Goal: Transaction & Acquisition: Book appointment/travel/reservation

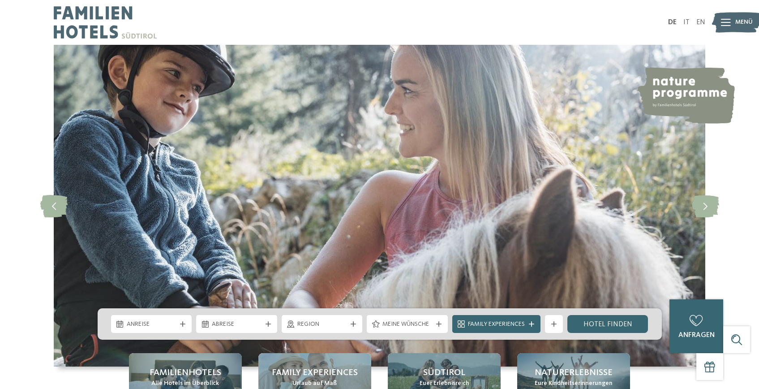
click at [673, 82] on img at bounding box center [685, 95] width 99 height 56
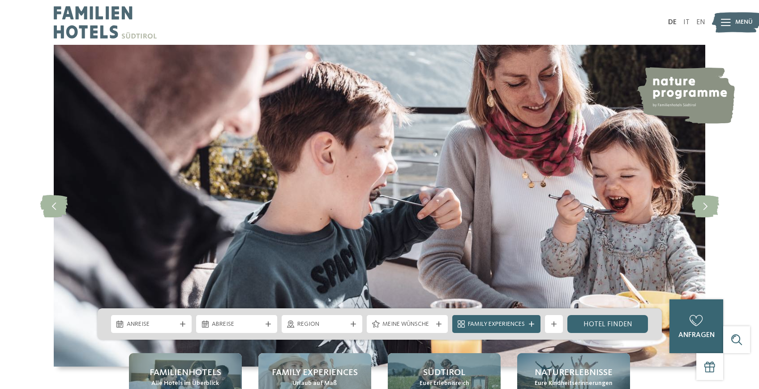
click at [677, 96] on img at bounding box center [685, 95] width 99 height 56
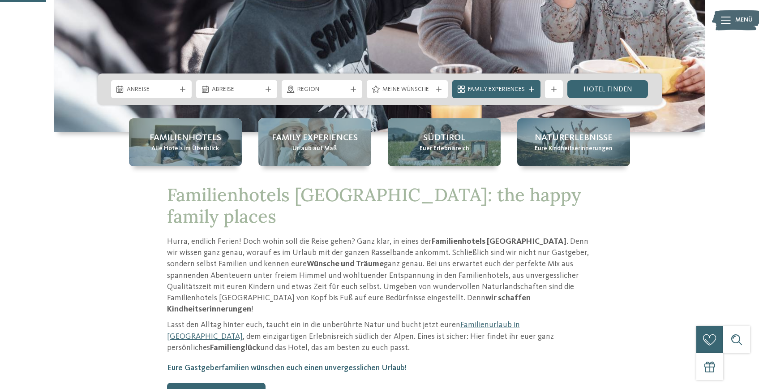
scroll to position [231, 0]
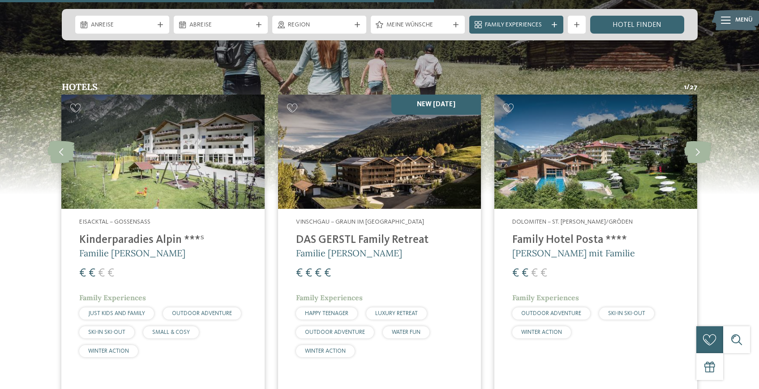
scroll to position [1131, 0]
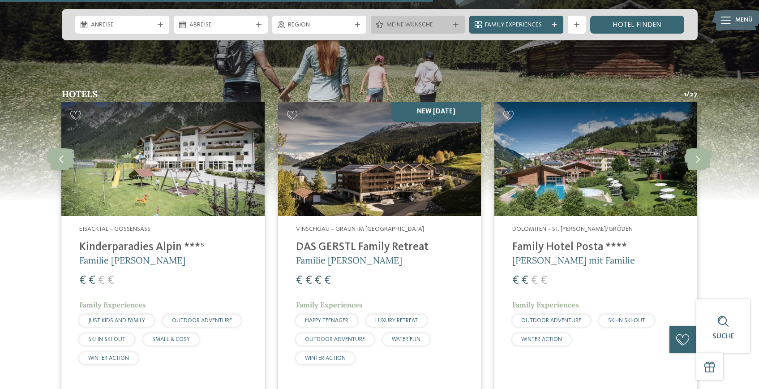
click at [445, 21] on span "Meine Wünsche" at bounding box center [417, 25] width 63 height 9
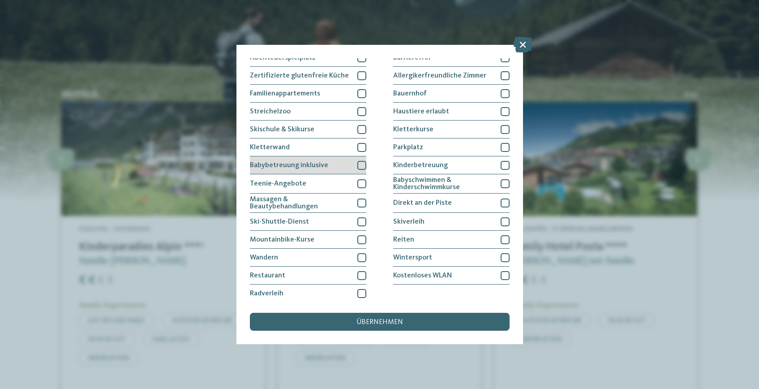
scroll to position [81, 0]
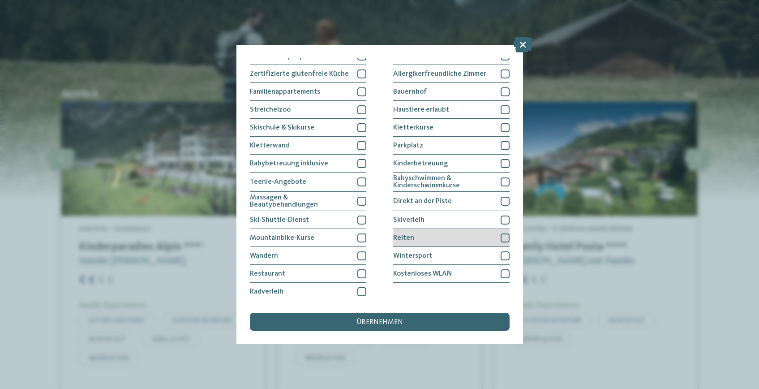
click at [506, 236] on div at bounding box center [505, 237] width 9 height 9
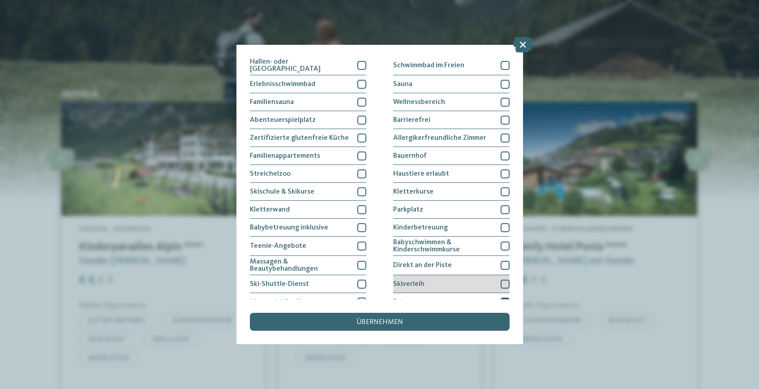
scroll to position [0, 0]
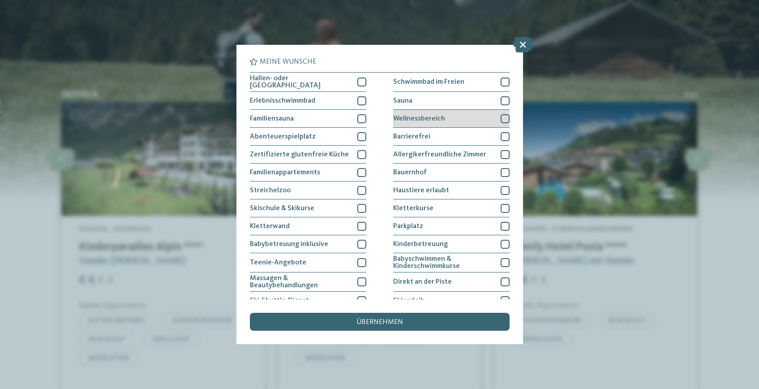
click at [508, 116] on div at bounding box center [505, 118] width 9 height 9
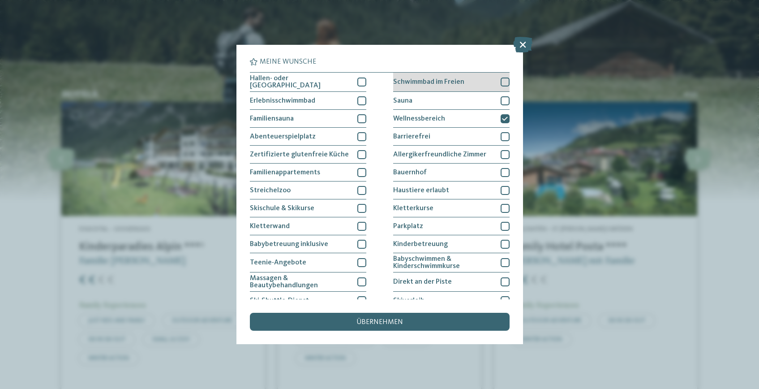
click at [503, 79] on div at bounding box center [505, 81] width 9 height 9
click at [502, 103] on div at bounding box center [505, 100] width 9 height 9
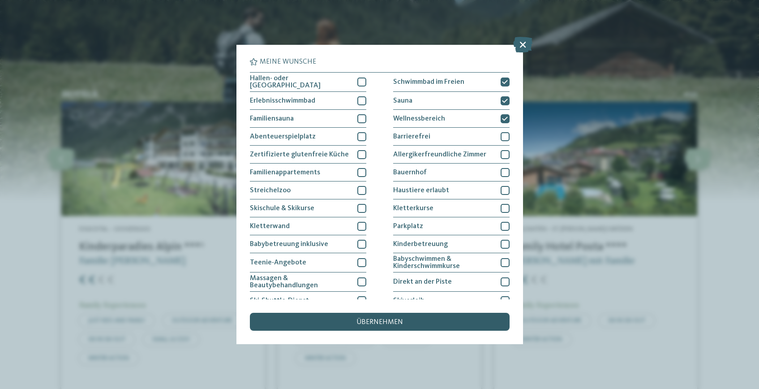
click at [373, 319] on span "übernehmen" at bounding box center [379, 321] width 47 height 7
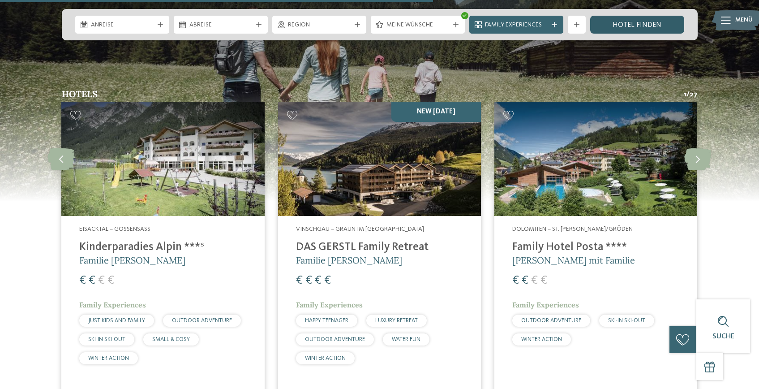
click at [622, 21] on link "Hotel finden" at bounding box center [637, 25] width 94 height 18
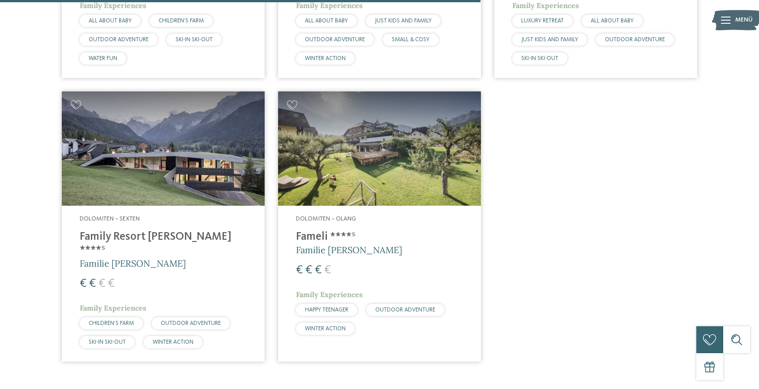
scroll to position [838, 0]
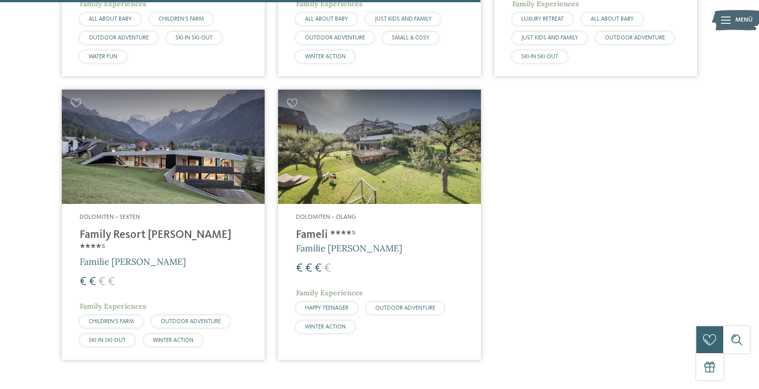
click at [133, 228] on h4 "Family Resort [PERSON_NAME] ****ˢ" at bounding box center [163, 241] width 167 height 27
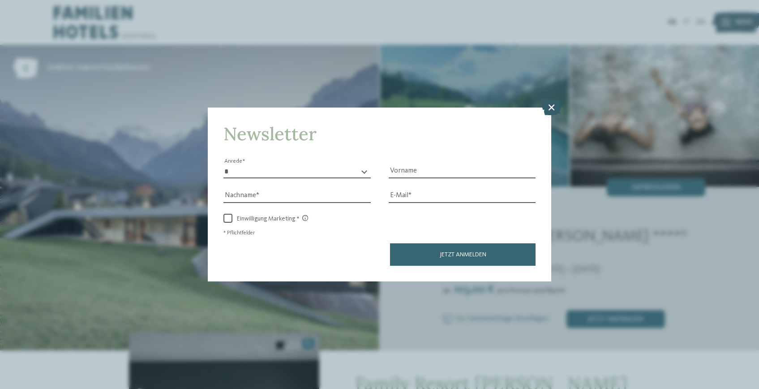
click at [550, 107] on icon at bounding box center [551, 107] width 19 height 16
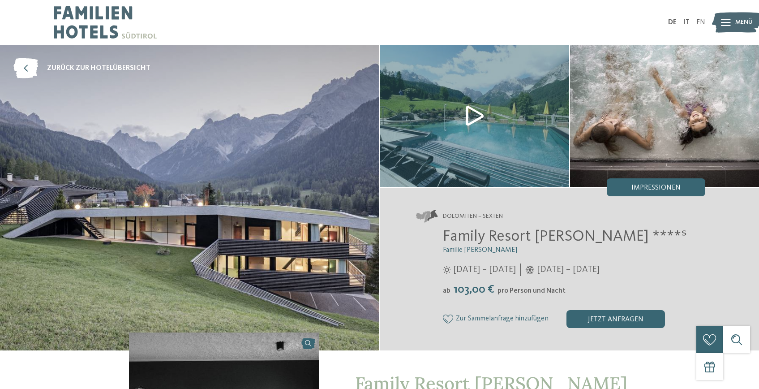
click at [477, 111] on img at bounding box center [474, 116] width 189 height 142
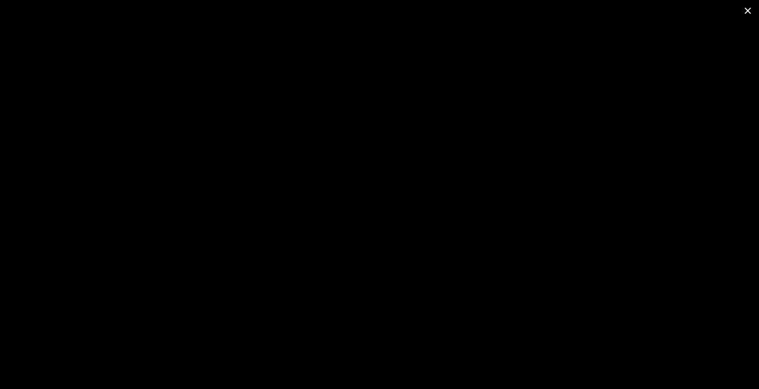
click at [748, 10] on span at bounding box center [748, 10] width 22 height 21
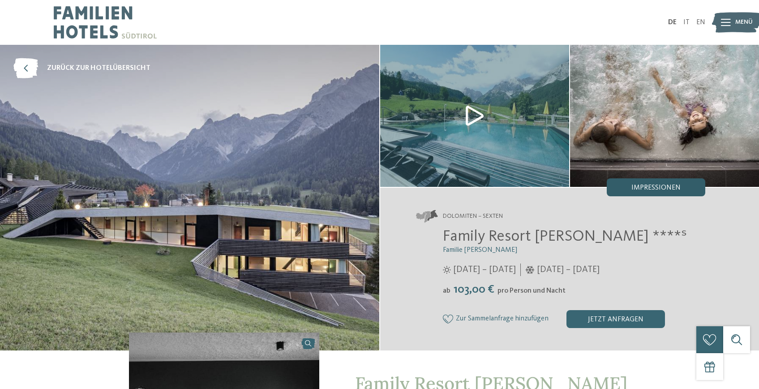
click at [655, 187] on span "Impressionen" at bounding box center [655, 187] width 49 height 7
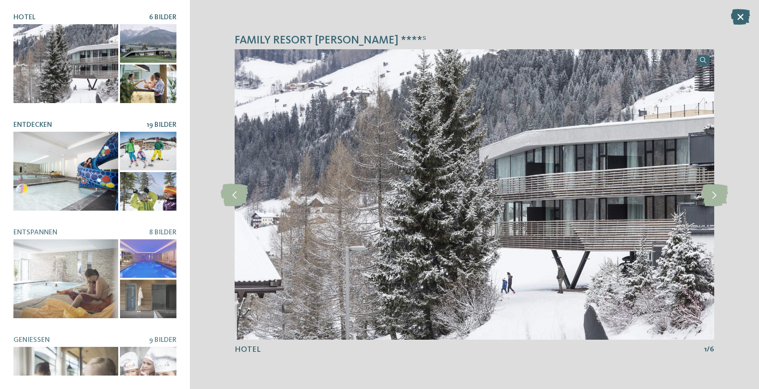
click at [94, 184] on div at bounding box center [65, 171] width 105 height 79
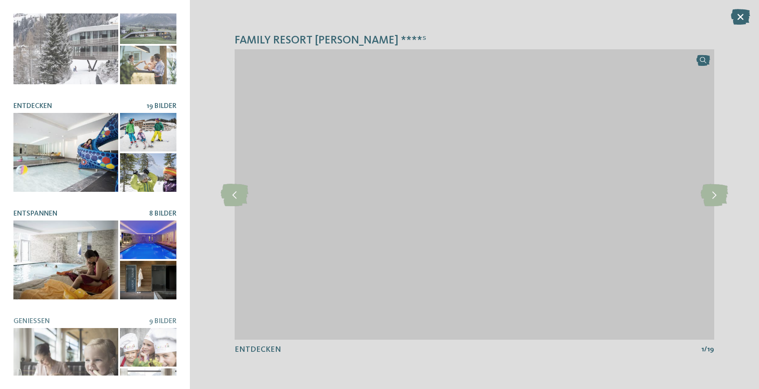
scroll to position [22, 0]
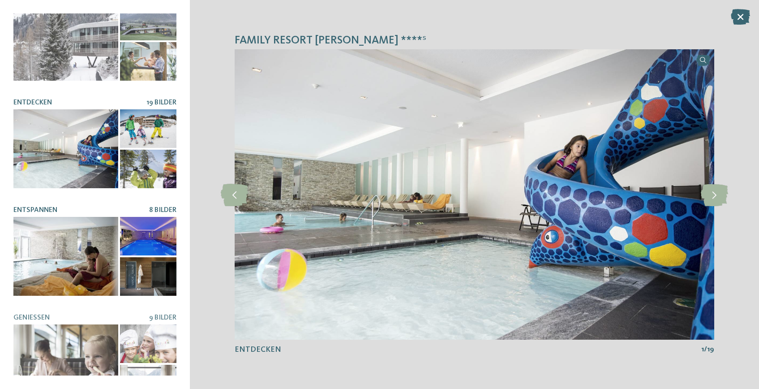
click at [138, 235] on div at bounding box center [148, 236] width 56 height 39
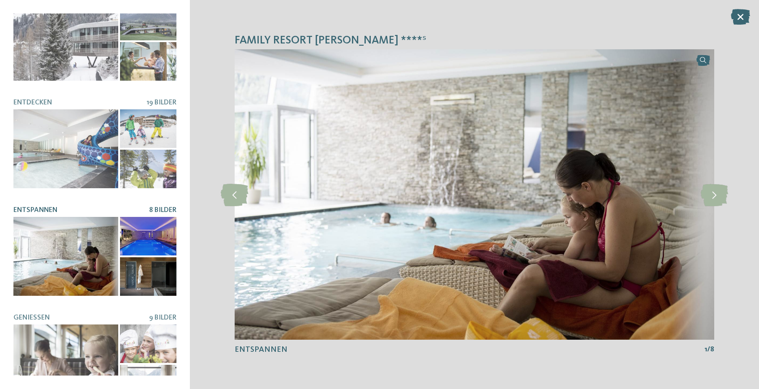
click at [132, 274] on div at bounding box center [148, 276] width 56 height 39
click at [94, 278] on div at bounding box center [65, 256] width 105 height 79
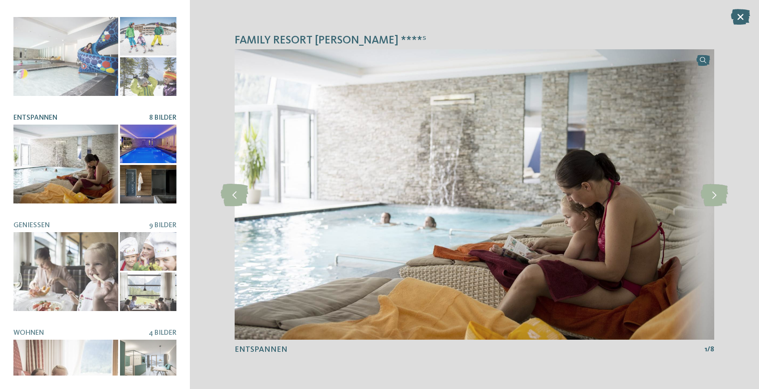
scroll to position [116, 0]
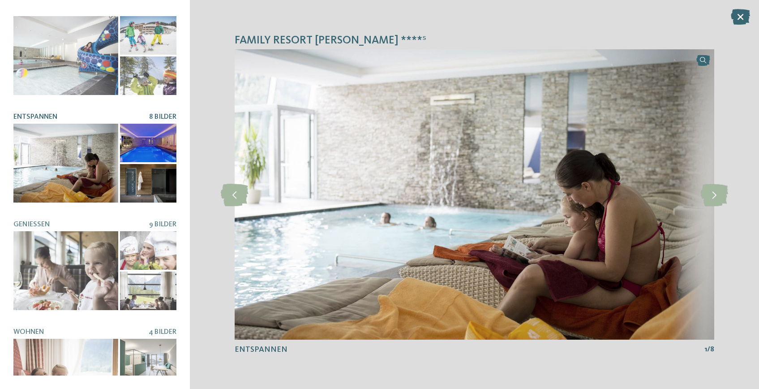
click at [94, 278] on div at bounding box center [65, 270] width 105 height 79
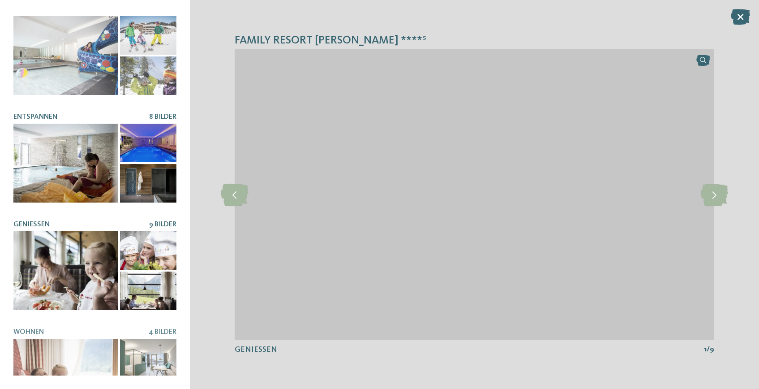
scroll to position [158, 0]
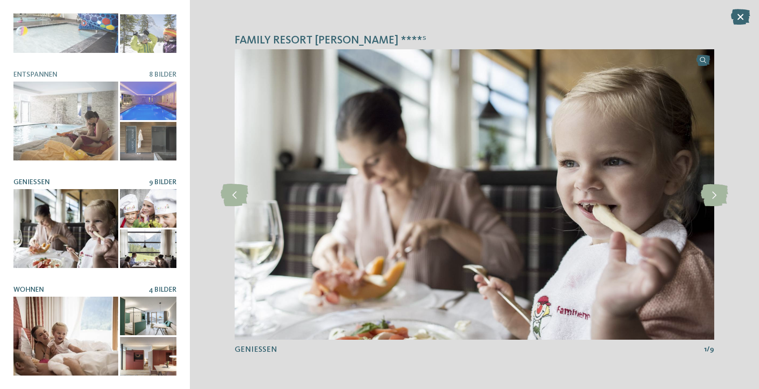
click at [97, 332] on div at bounding box center [65, 335] width 105 height 79
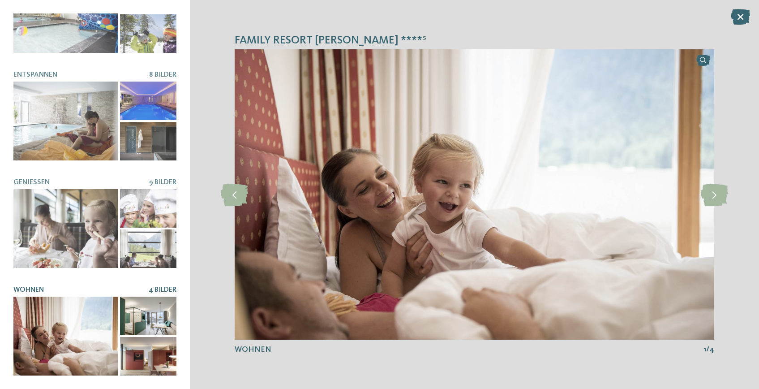
click at [168, 315] on div at bounding box center [148, 315] width 56 height 39
click at [162, 354] on div at bounding box center [148, 356] width 56 height 39
click at [742, 14] on icon at bounding box center [740, 17] width 19 height 16
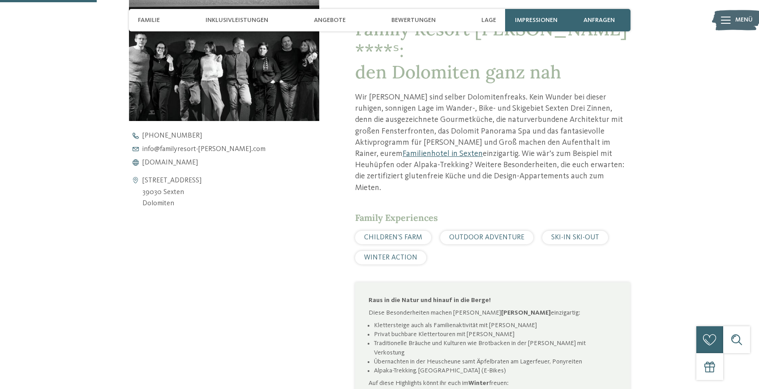
scroll to position [355, 0]
click at [483, 149] on link "Familienhotel in Sexten" at bounding box center [443, 153] width 80 height 8
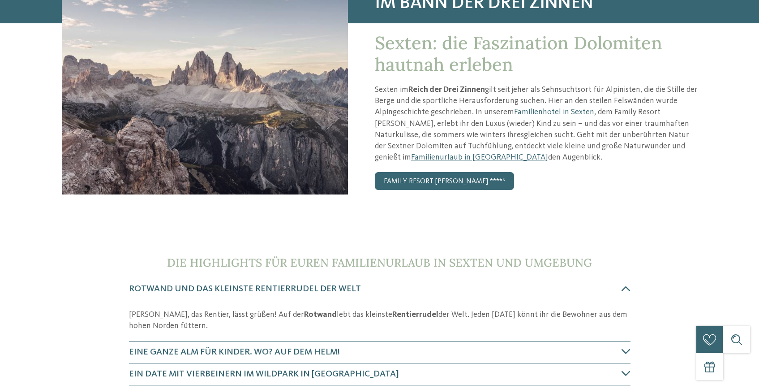
scroll to position [119, 0]
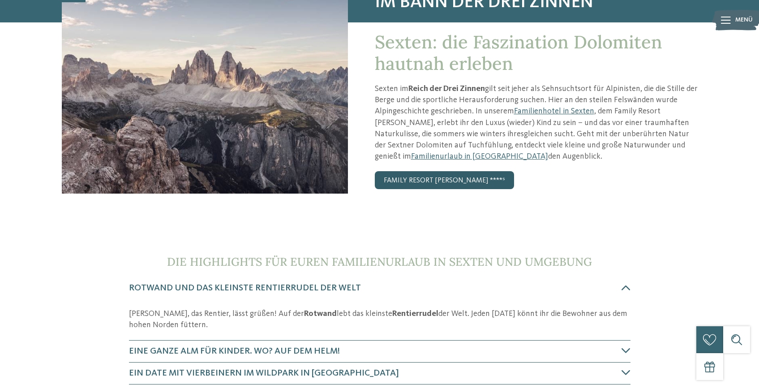
click at [428, 181] on link "Family Resort [PERSON_NAME] ****ˢ" at bounding box center [444, 180] width 139 height 18
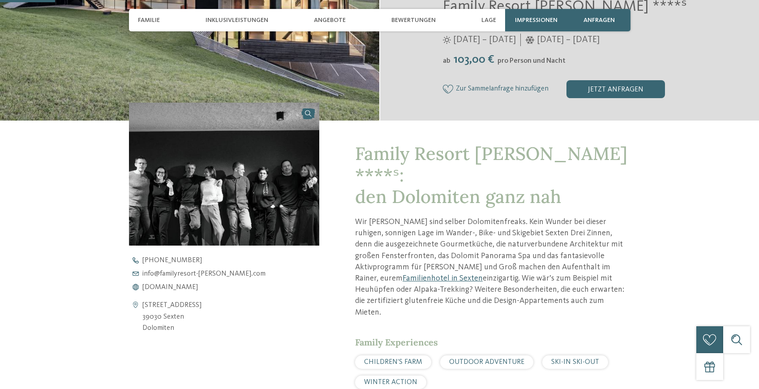
scroll to position [232, 0]
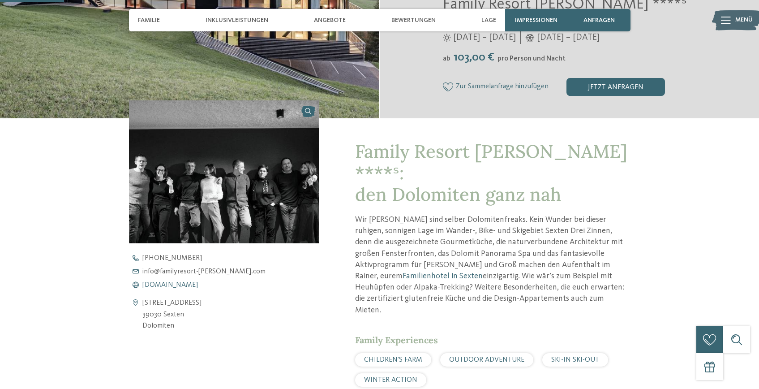
click at [185, 284] on span "[DOMAIN_NAME]" at bounding box center [170, 284] width 56 height 7
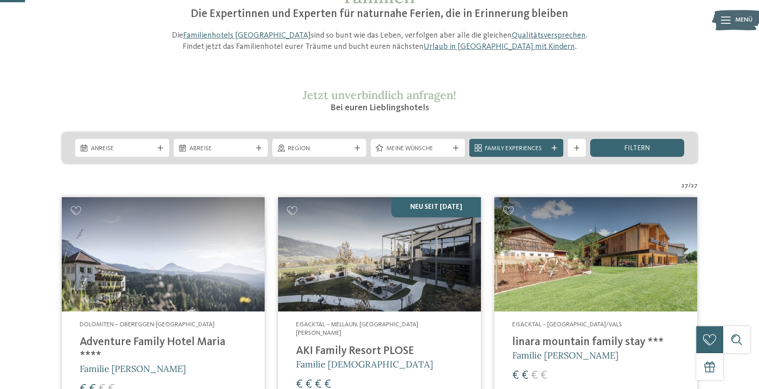
scroll to position [96, 0]
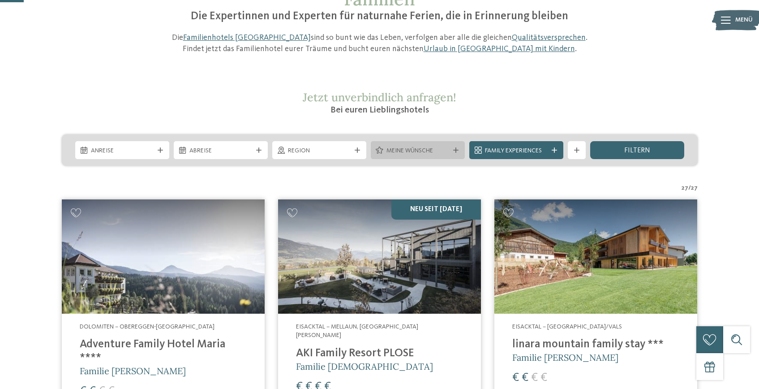
click at [433, 153] on span "Meine Wünsche" at bounding box center [417, 150] width 63 height 9
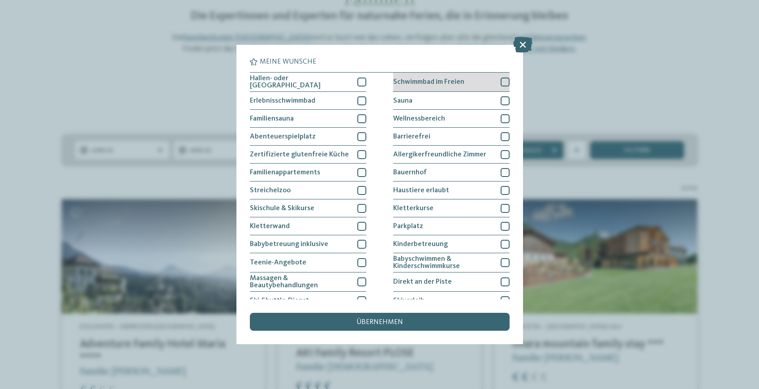
click at [452, 80] on span "Schwimmbad im Freien" at bounding box center [428, 81] width 71 height 7
click at [447, 97] on div "Sauna" at bounding box center [451, 101] width 116 height 18
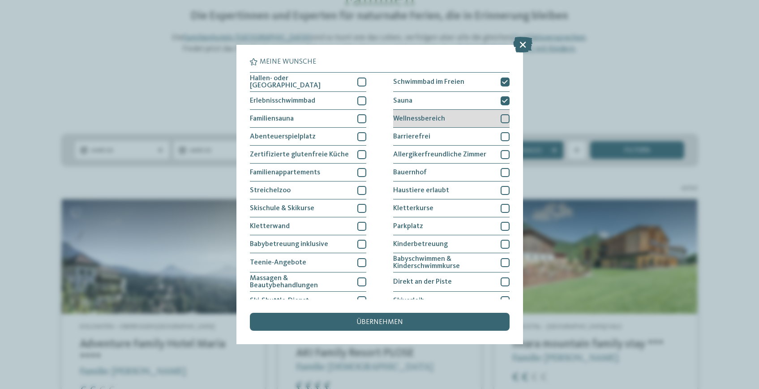
click at [446, 116] on div "Wellnessbereich" at bounding box center [451, 119] width 116 height 18
click at [379, 320] on span "übernehmen" at bounding box center [379, 321] width 47 height 7
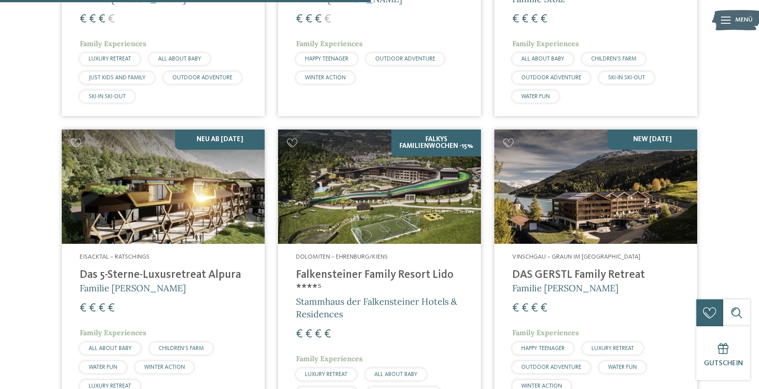
scroll to position [1115, 0]
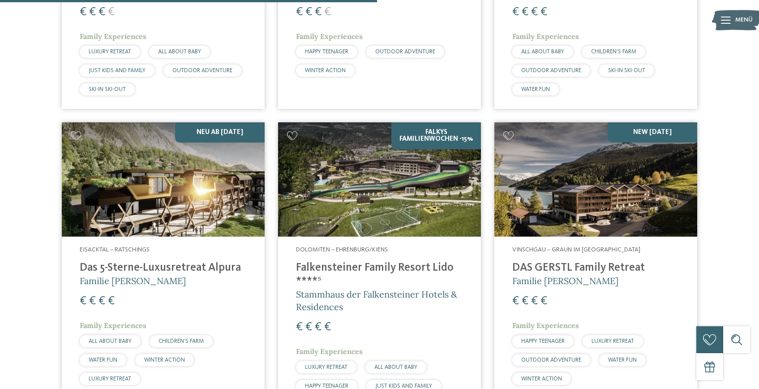
click at [104, 49] on span "LUXURY RETREAT" at bounding box center [110, 52] width 43 height 6
click at [584, 204] on img at bounding box center [595, 179] width 203 height 114
click at [179, 153] on img at bounding box center [163, 179] width 203 height 114
click at [111, 46] on div "LUXURY RETREAT" at bounding box center [110, 52] width 60 height 12
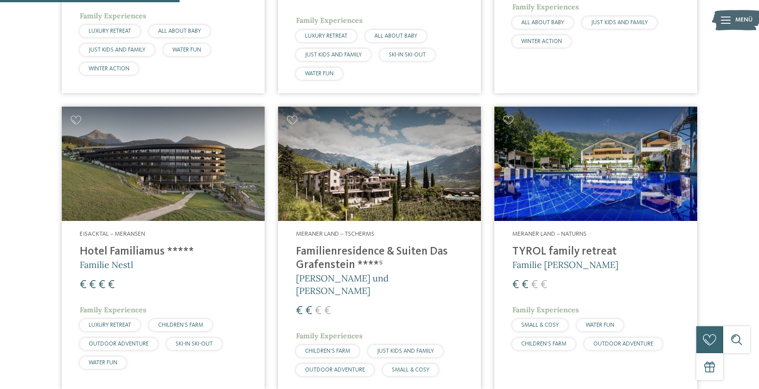
scroll to position [547, 0]
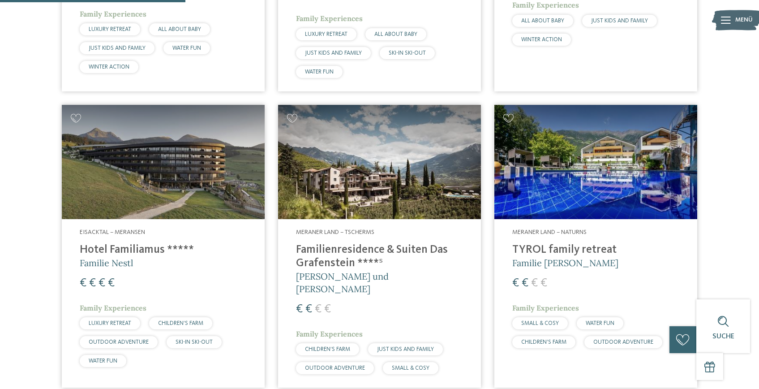
click at [579, 197] on img at bounding box center [595, 162] width 203 height 114
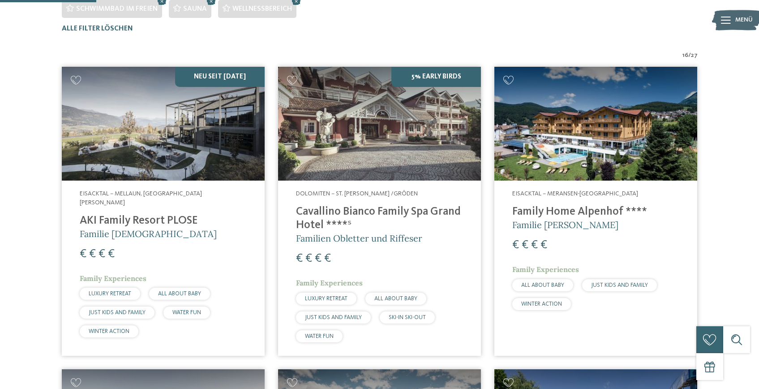
scroll to position [282, 0]
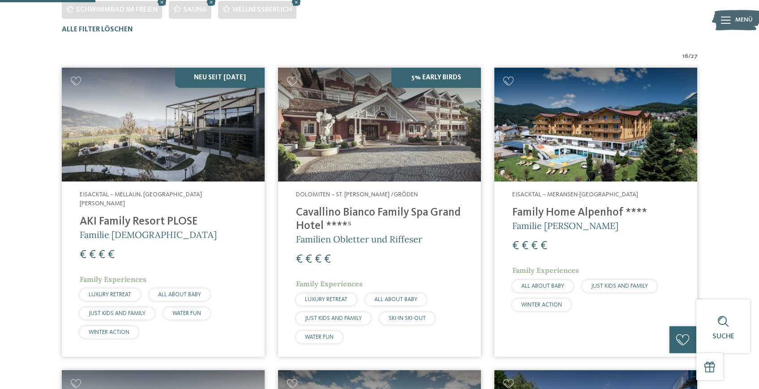
click at [344, 114] on img at bounding box center [379, 125] width 203 height 114
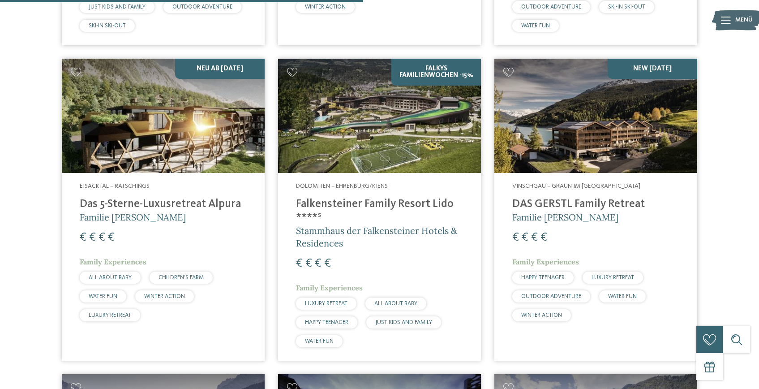
scroll to position [1180, 0]
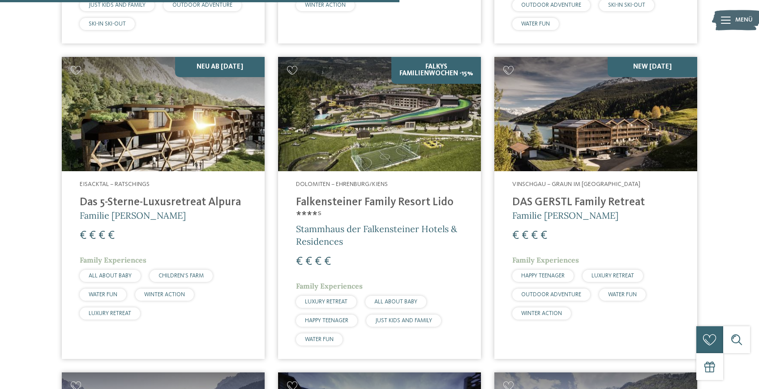
click at [121, 196] on h4 "Das 5-Sterne-Luxusretreat Alpura" at bounding box center [163, 202] width 167 height 13
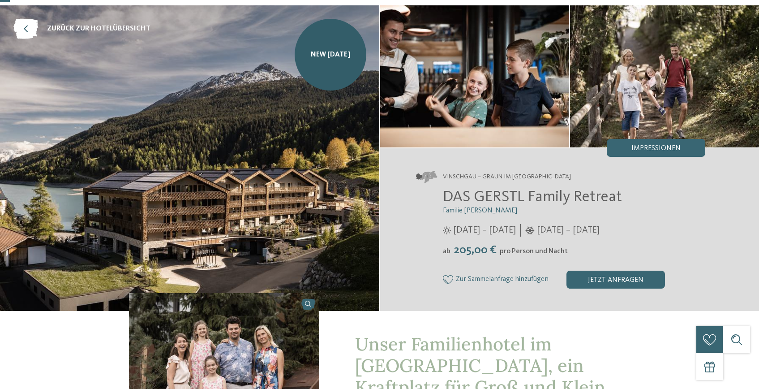
scroll to position [38, 0]
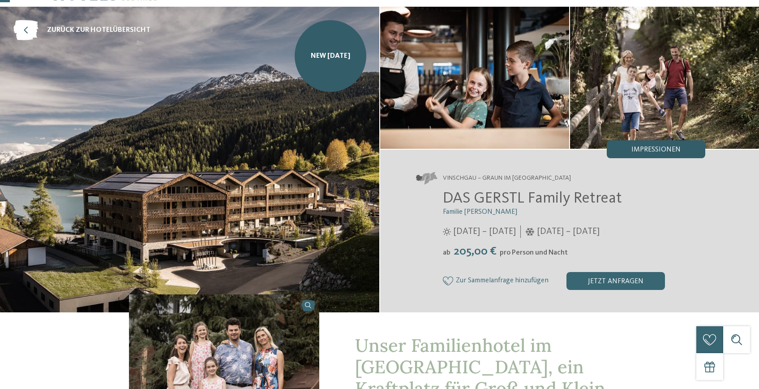
click at [651, 143] on div "Impressionen" at bounding box center [656, 149] width 99 height 18
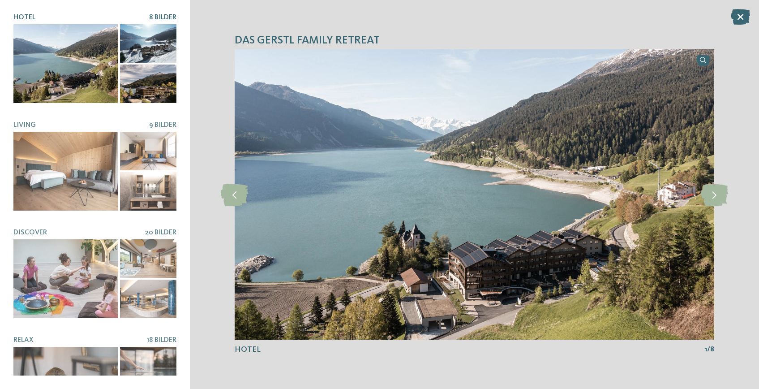
click at [152, 56] on div at bounding box center [148, 43] width 56 height 39
click at [711, 197] on icon at bounding box center [714, 194] width 27 height 22
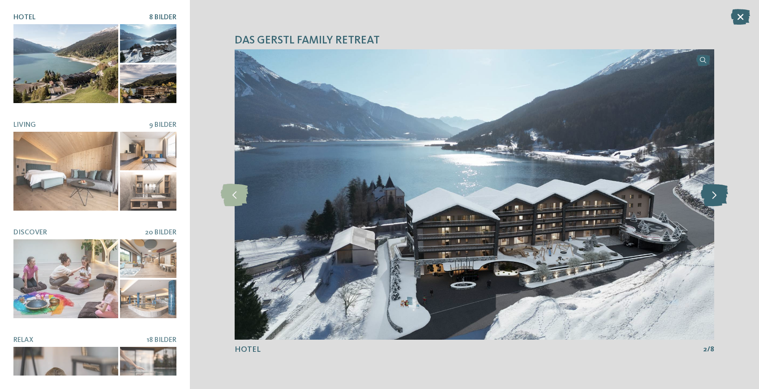
click at [711, 197] on icon at bounding box center [714, 194] width 27 height 22
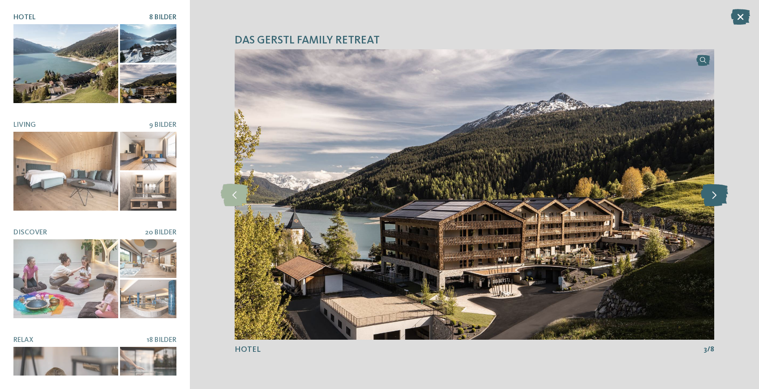
click at [711, 197] on icon at bounding box center [714, 194] width 27 height 22
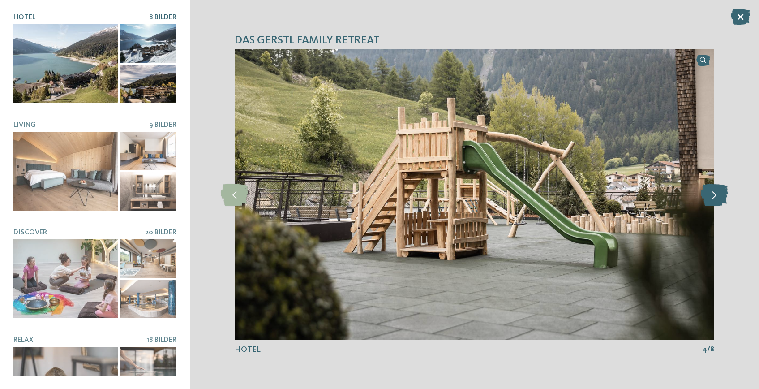
click at [711, 197] on icon at bounding box center [714, 194] width 27 height 22
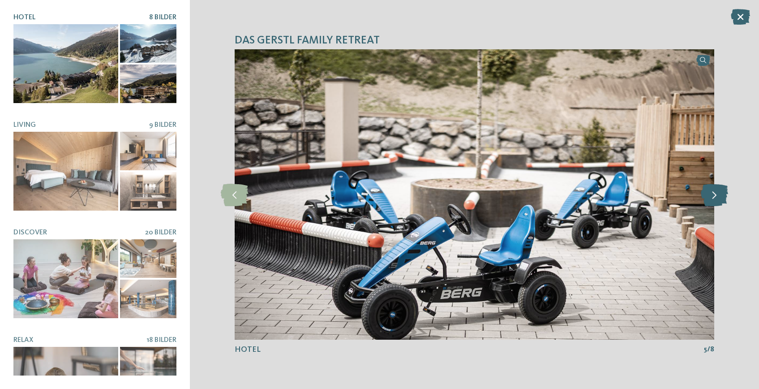
click at [711, 197] on icon at bounding box center [714, 194] width 27 height 22
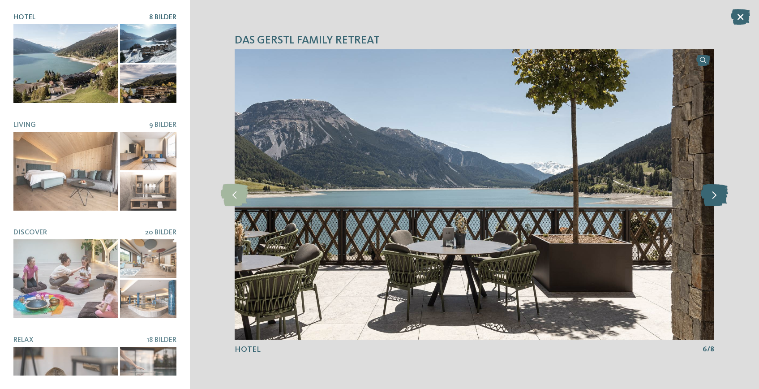
click at [711, 197] on icon at bounding box center [714, 194] width 27 height 22
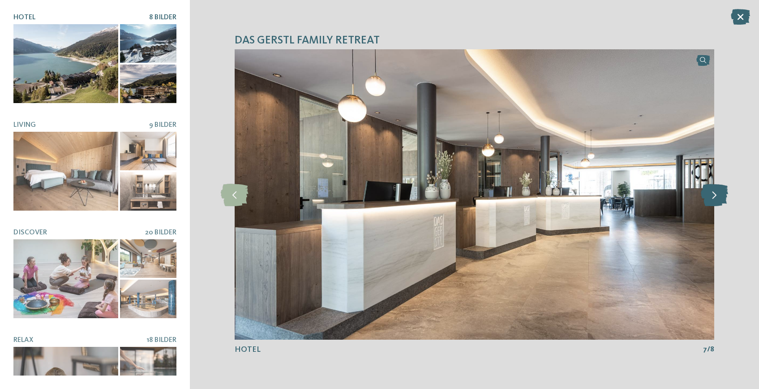
click at [711, 197] on icon at bounding box center [714, 194] width 27 height 22
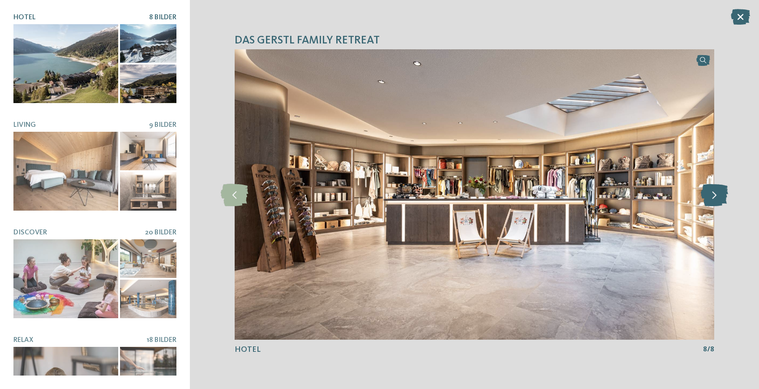
click at [711, 197] on icon at bounding box center [714, 194] width 27 height 22
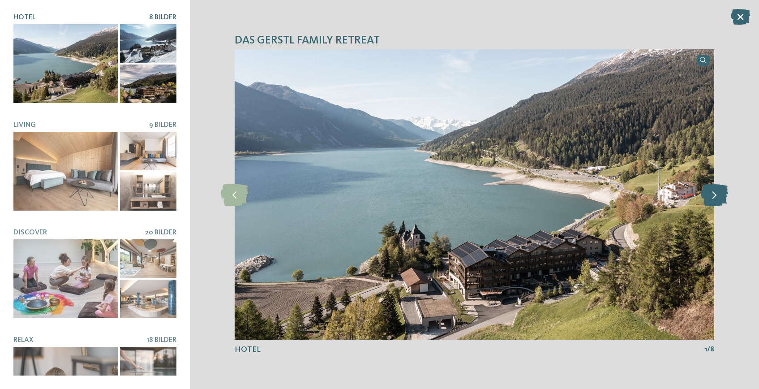
click at [711, 197] on icon at bounding box center [714, 194] width 27 height 22
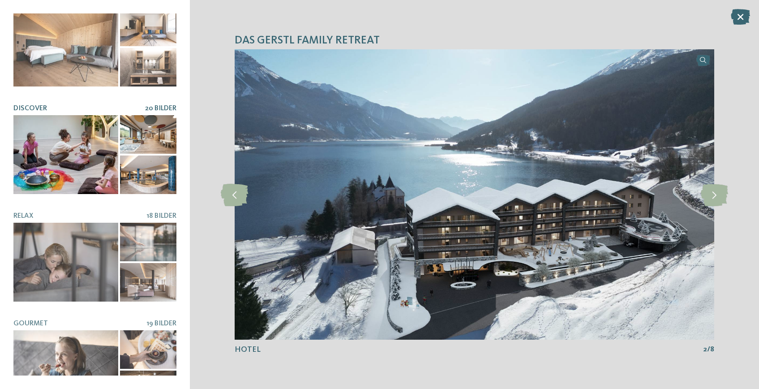
scroll to position [134, 0]
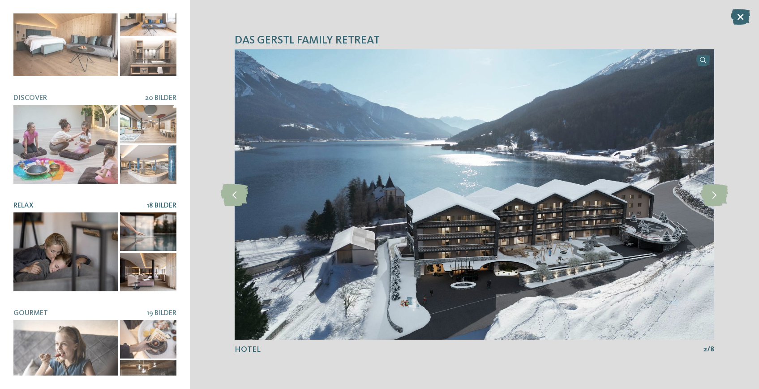
click at [142, 239] on div at bounding box center [148, 231] width 56 height 39
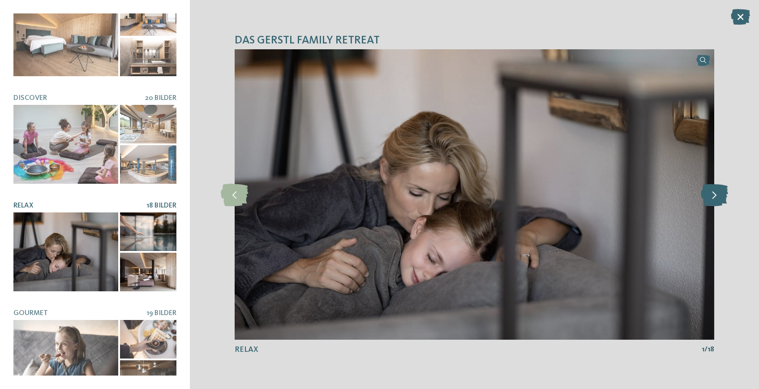
click at [715, 195] on icon at bounding box center [714, 194] width 27 height 22
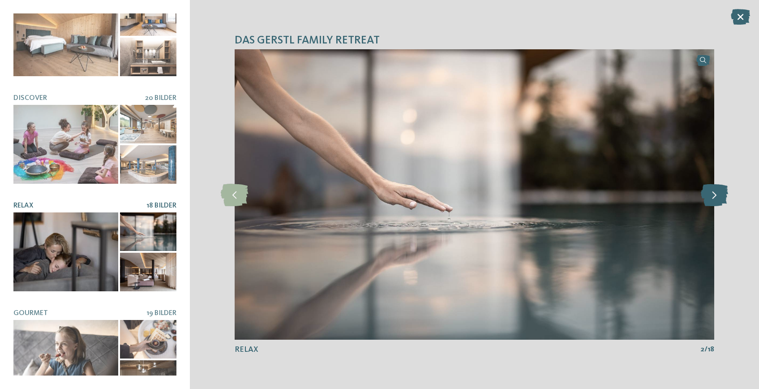
click at [715, 195] on icon at bounding box center [714, 194] width 27 height 22
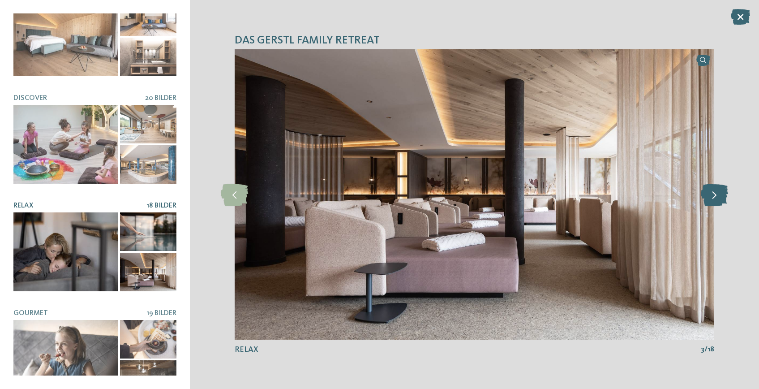
click at [715, 195] on icon at bounding box center [714, 194] width 27 height 22
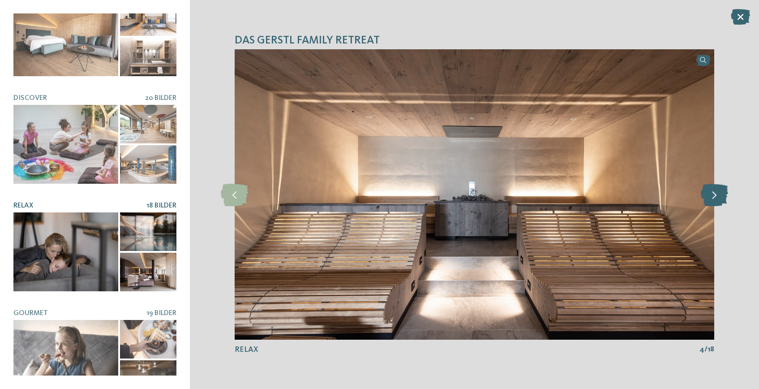
click at [715, 195] on icon at bounding box center [714, 194] width 27 height 22
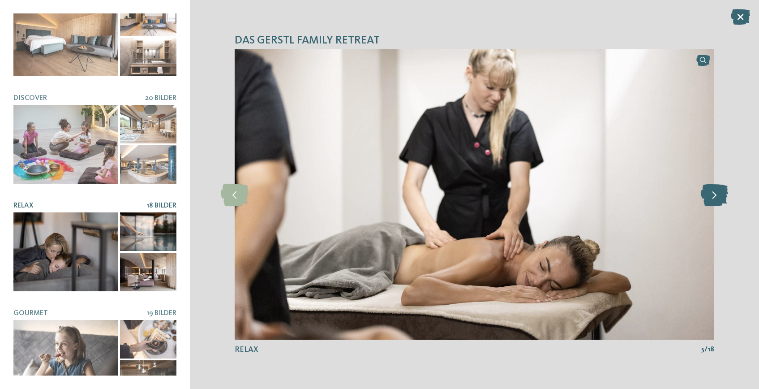
click at [715, 195] on icon at bounding box center [714, 194] width 27 height 22
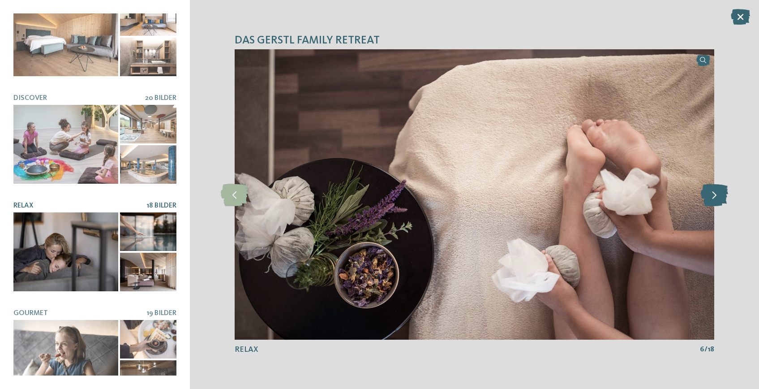
click at [715, 195] on icon at bounding box center [714, 194] width 27 height 22
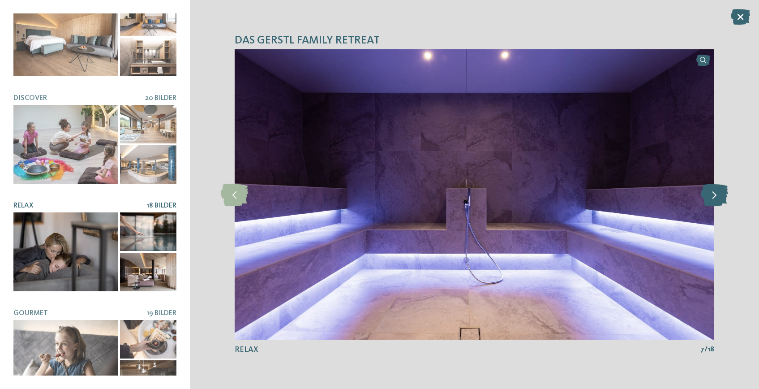
click at [715, 195] on icon at bounding box center [714, 194] width 27 height 22
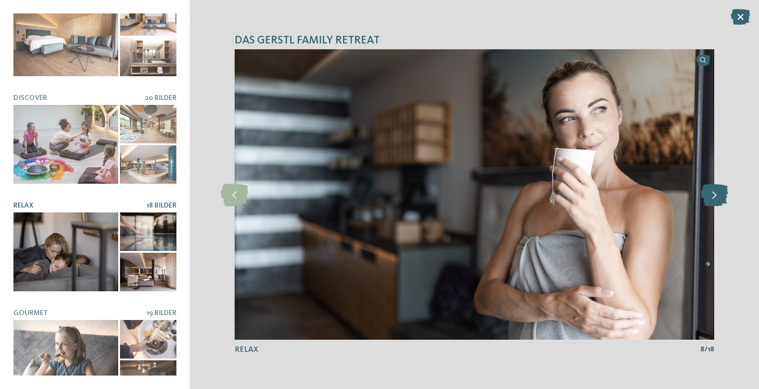
click at [715, 195] on icon at bounding box center [714, 194] width 27 height 22
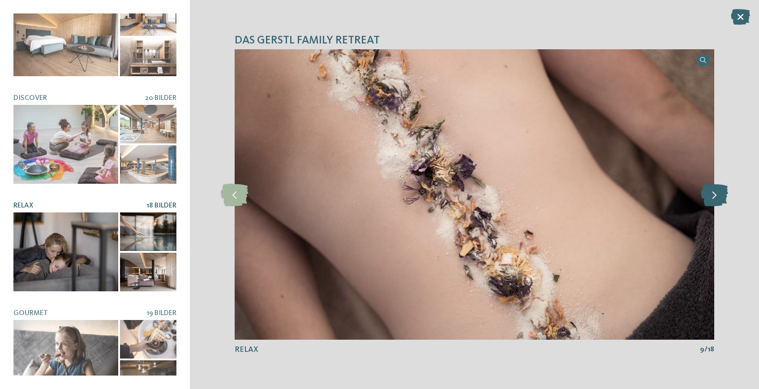
click at [715, 195] on icon at bounding box center [714, 194] width 27 height 22
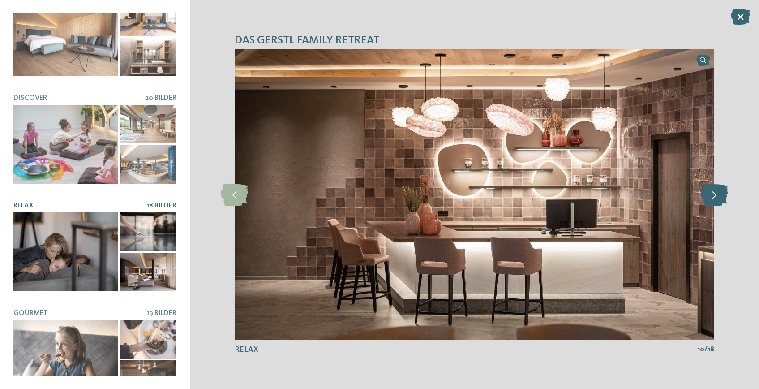
click at [715, 195] on icon at bounding box center [714, 194] width 27 height 22
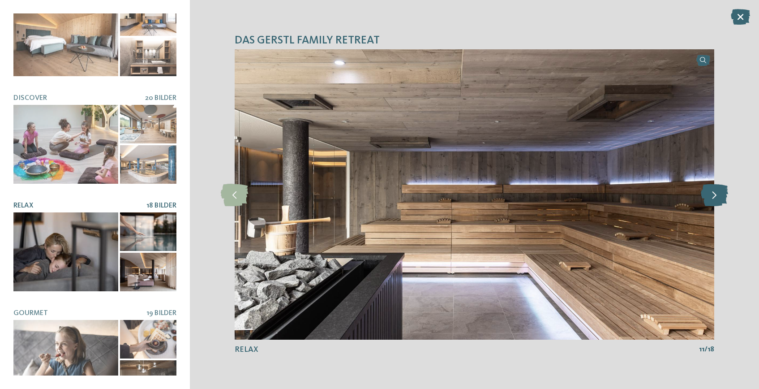
click at [715, 195] on icon at bounding box center [714, 194] width 27 height 22
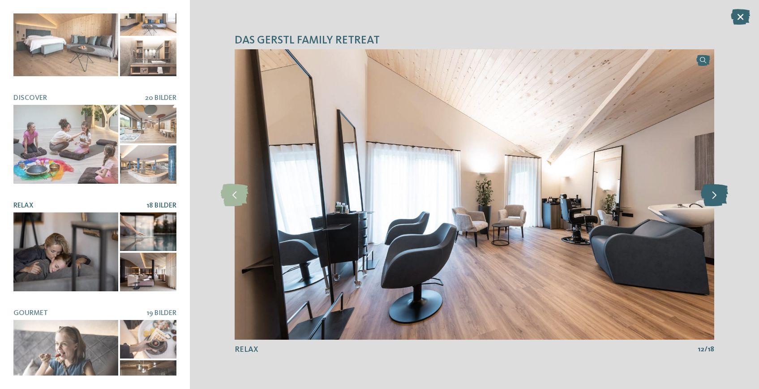
click at [715, 195] on icon at bounding box center [714, 194] width 27 height 22
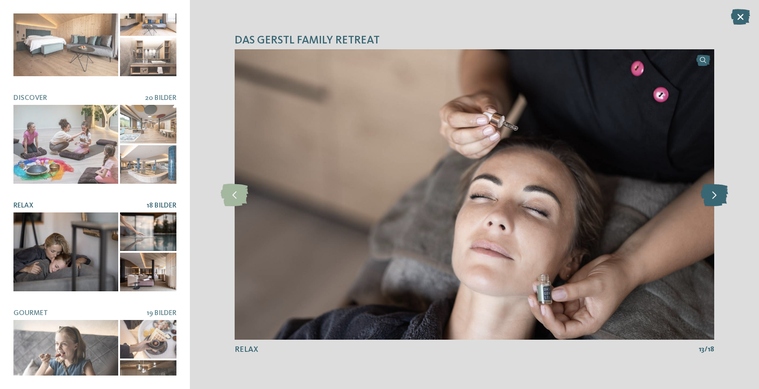
click at [715, 195] on icon at bounding box center [714, 194] width 27 height 22
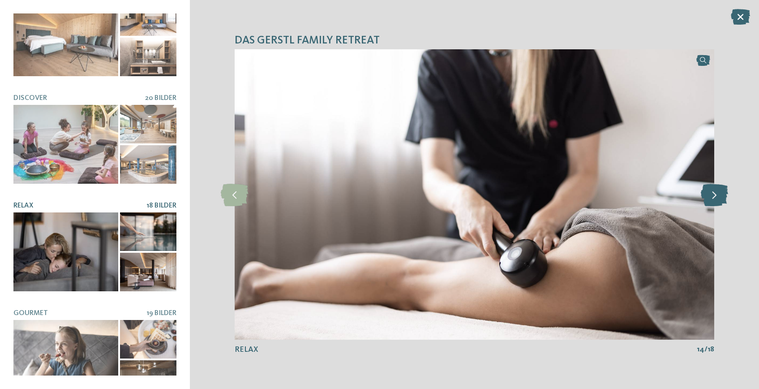
click at [715, 195] on icon at bounding box center [714, 194] width 27 height 22
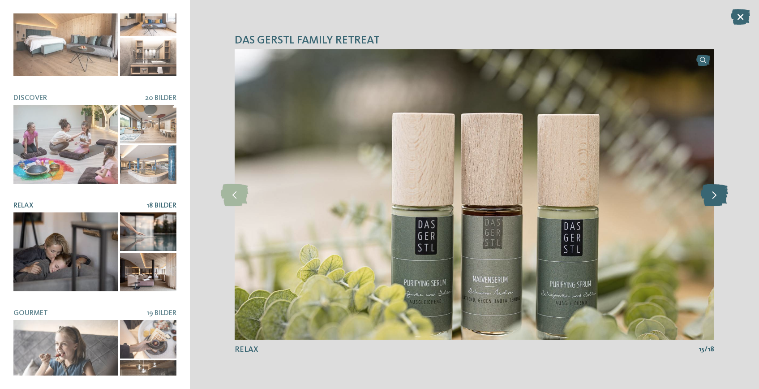
click at [715, 195] on icon at bounding box center [714, 194] width 27 height 22
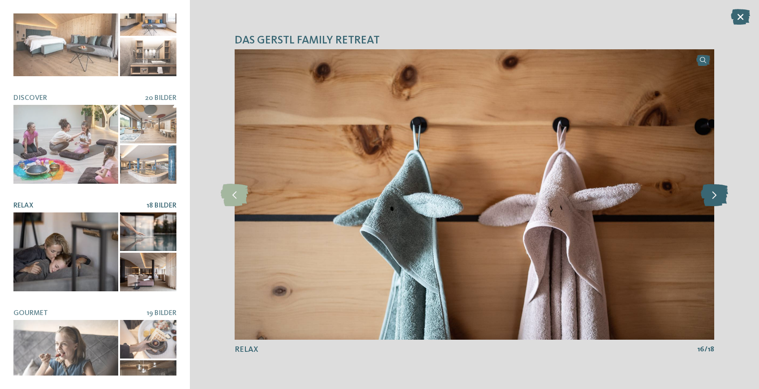
click at [715, 195] on icon at bounding box center [714, 194] width 27 height 22
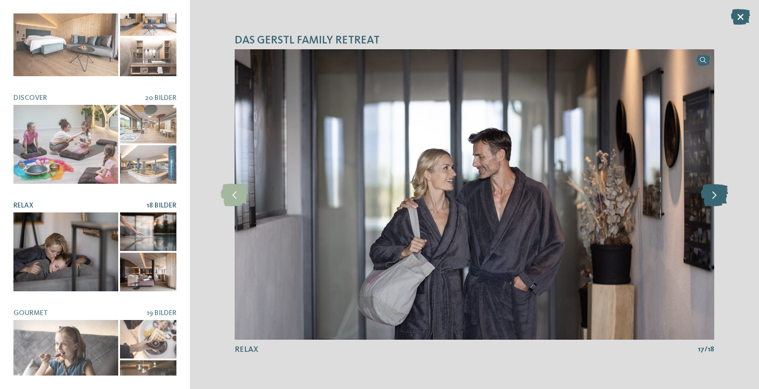
click at [715, 195] on icon at bounding box center [714, 194] width 27 height 22
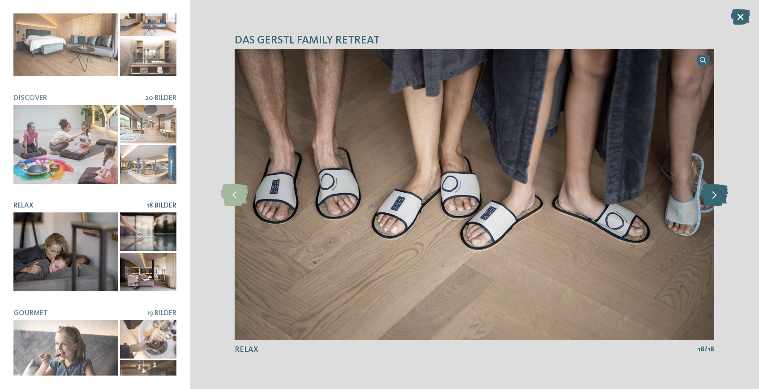
click at [715, 195] on icon at bounding box center [714, 194] width 27 height 22
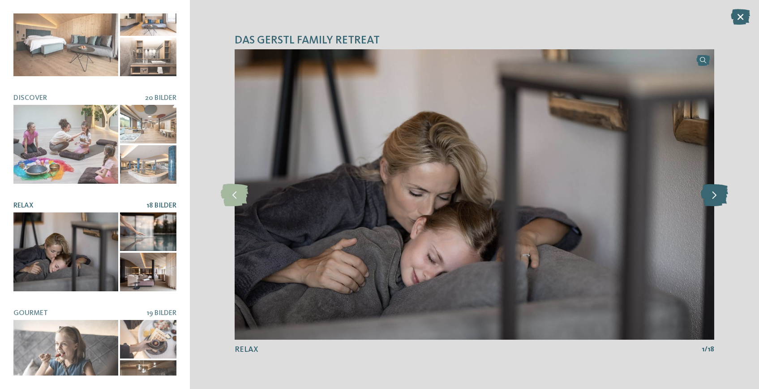
click at [715, 195] on icon at bounding box center [714, 194] width 27 height 22
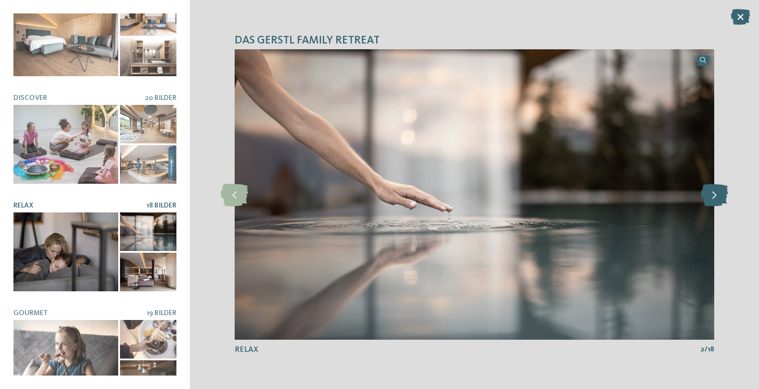
click at [715, 195] on icon at bounding box center [714, 194] width 27 height 22
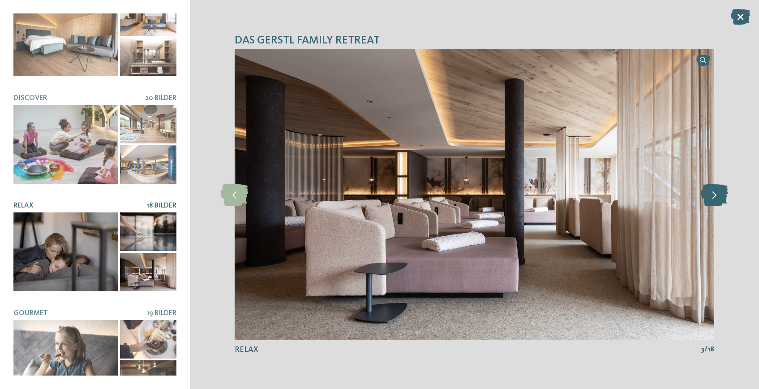
click at [715, 195] on icon at bounding box center [714, 194] width 27 height 22
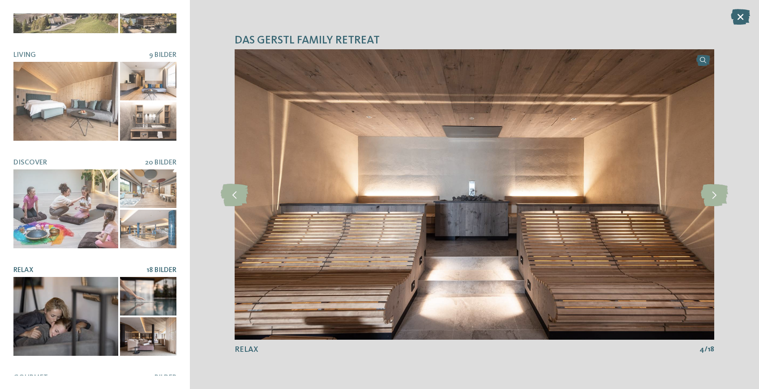
scroll to position [67, 0]
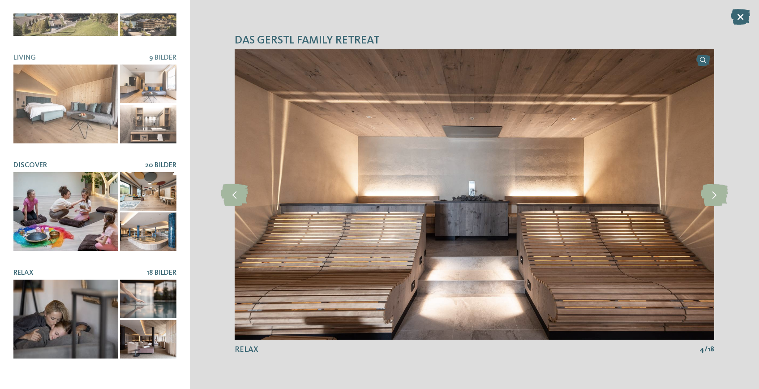
click at [100, 214] on div at bounding box center [65, 211] width 105 height 79
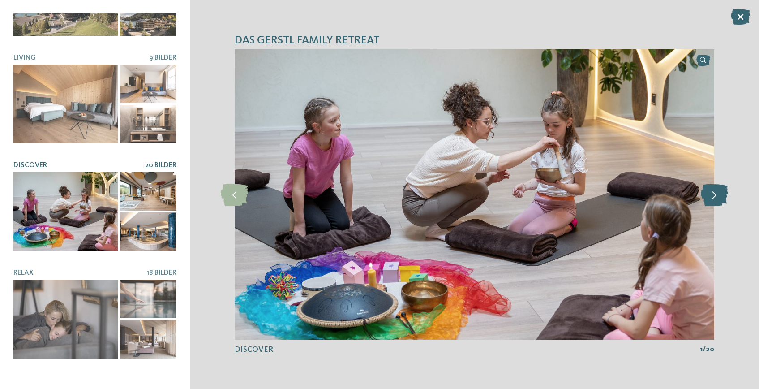
click at [712, 192] on icon at bounding box center [714, 194] width 27 height 22
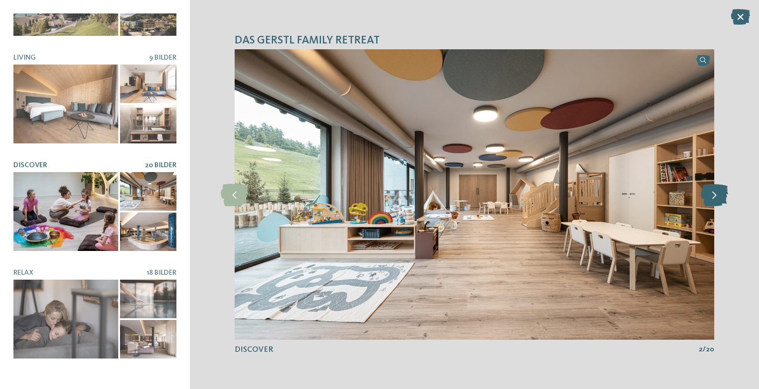
click at [712, 192] on icon at bounding box center [714, 194] width 27 height 22
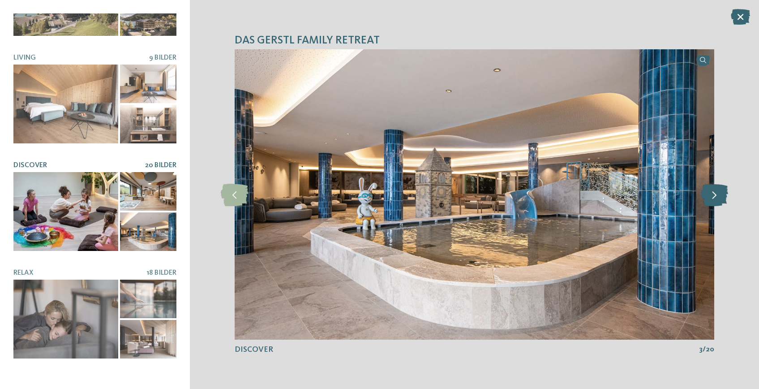
click at [712, 192] on icon at bounding box center [714, 194] width 27 height 22
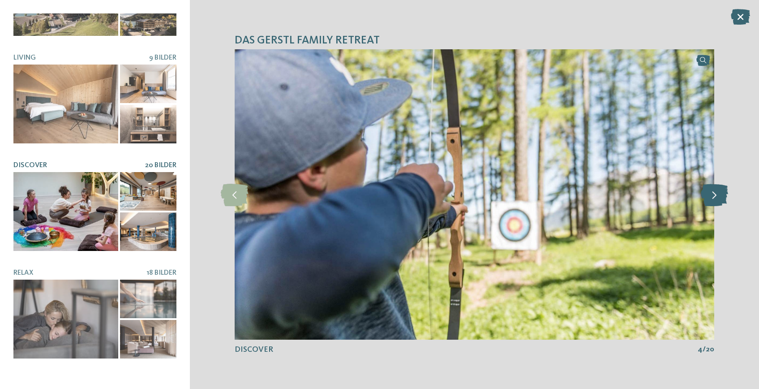
click at [712, 192] on icon at bounding box center [714, 194] width 27 height 22
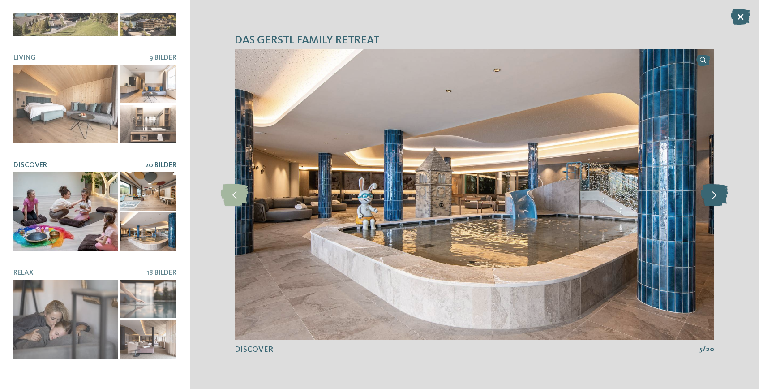
click at [712, 192] on icon at bounding box center [714, 194] width 27 height 22
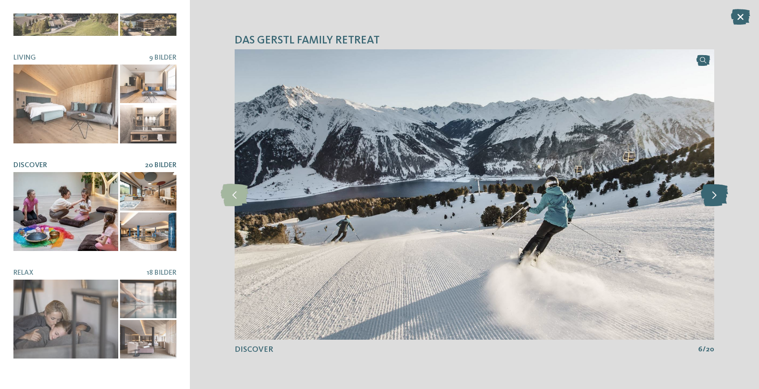
click at [712, 192] on icon at bounding box center [714, 194] width 27 height 22
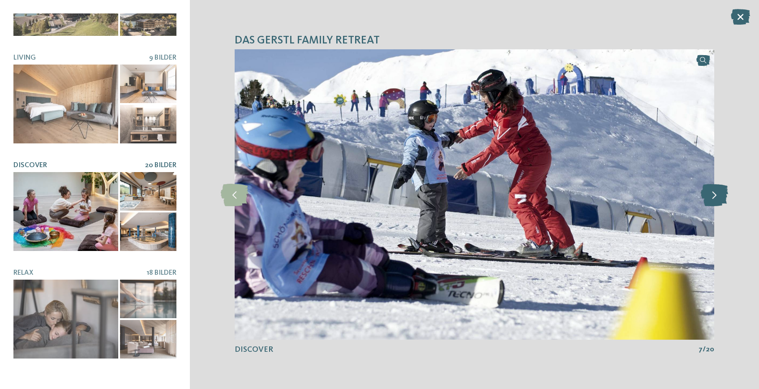
click at [712, 192] on icon at bounding box center [714, 194] width 27 height 22
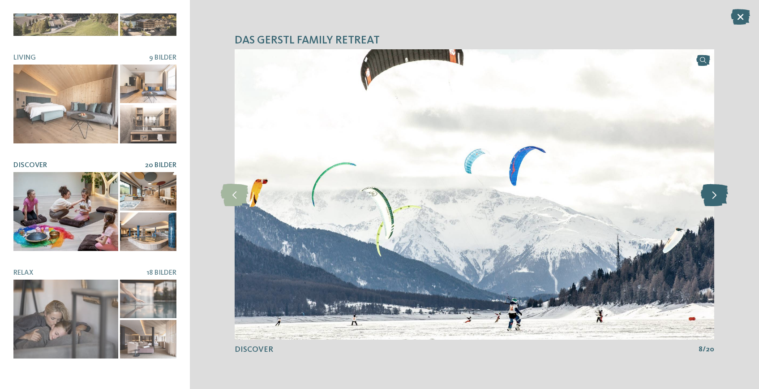
click at [712, 192] on icon at bounding box center [714, 194] width 27 height 22
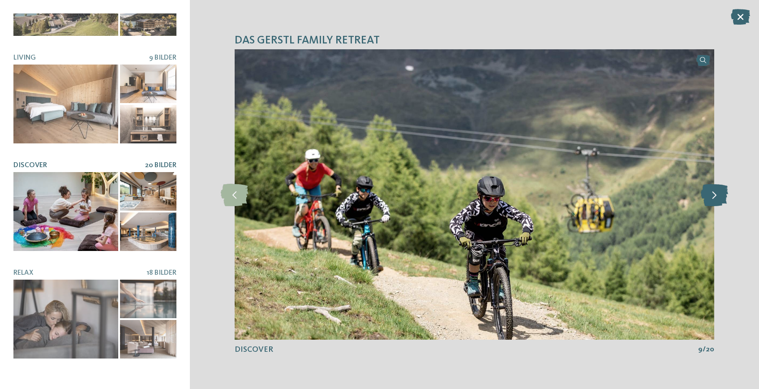
click at [712, 192] on icon at bounding box center [714, 194] width 27 height 22
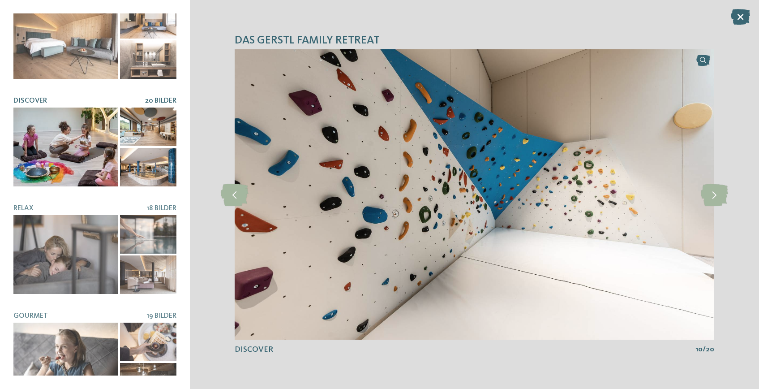
scroll to position [158, 0]
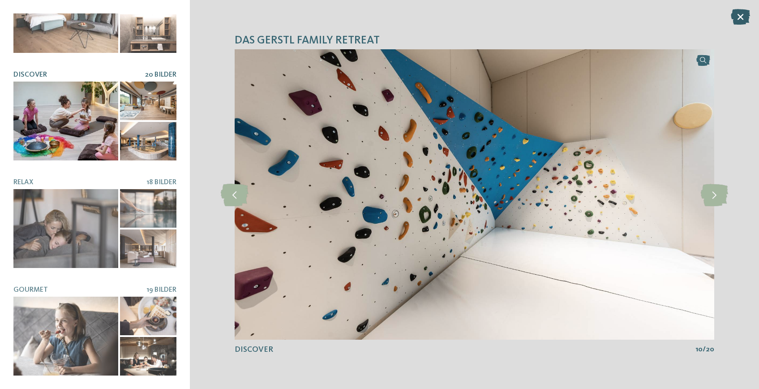
click at [737, 22] on icon at bounding box center [740, 17] width 19 height 16
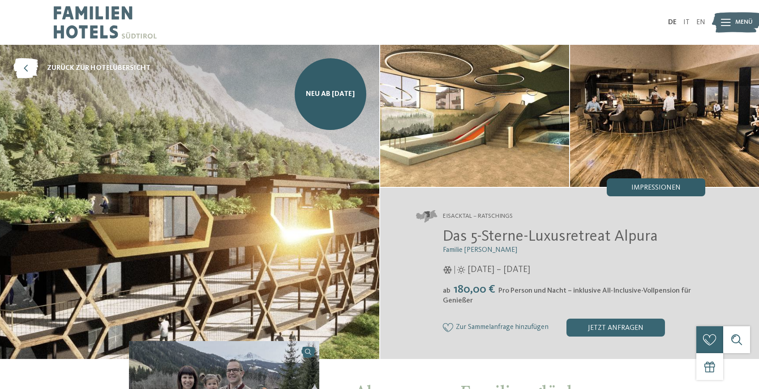
click at [661, 186] on span "Impressionen" at bounding box center [655, 187] width 49 height 7
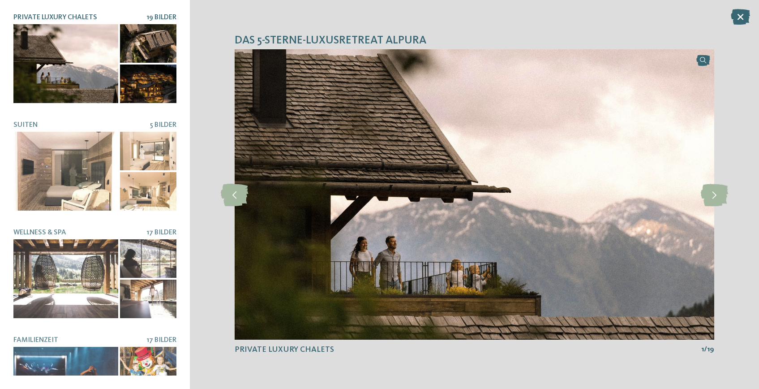
click at [149, 45] on div at bounding box center [148, 43] width 56 height 39
click at [147, 85] on div at bounding box center [148, 83] width 56 height 39
click at [717, 193] on icon at bounding box center [714, 194] width 27 height 22
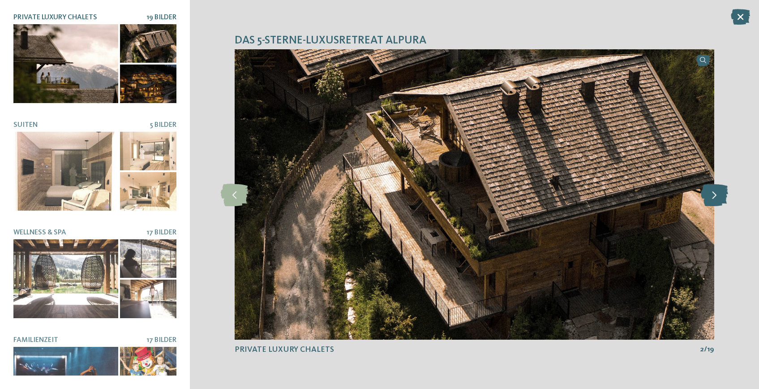
click at [717, 193] on icon at bounding box center [714, 194] width 27 height 22
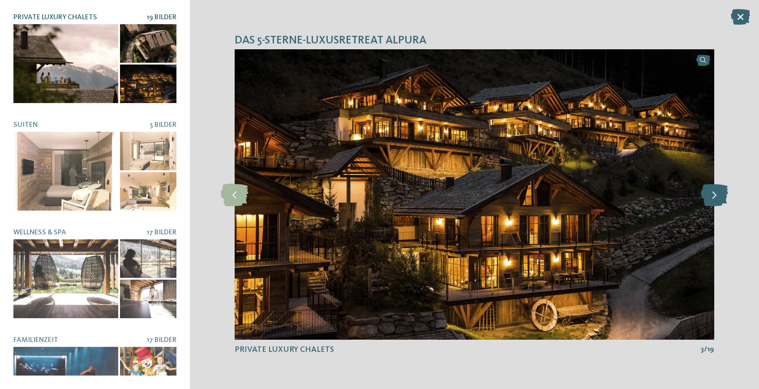
click at [717, 193] on icon at bounding box center [714, 194] width 27 height 22
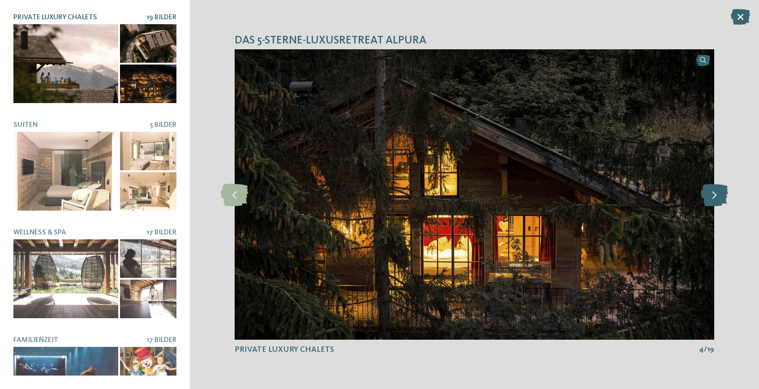
click at [717, 193] on icon at bounding box center [714, 194] width 27 height 22
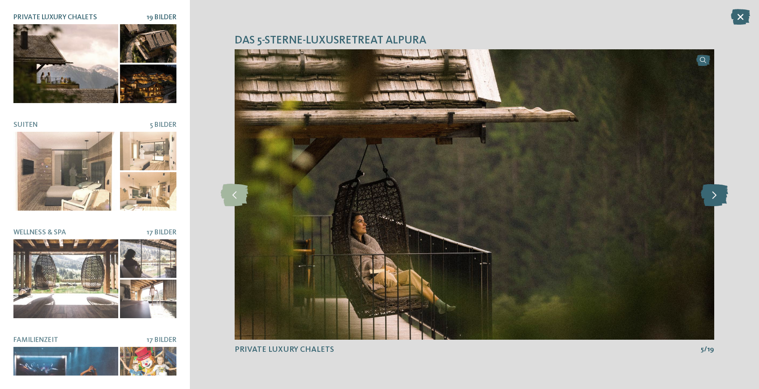
click at [717, 193] on icon at bounding box center [714, 194] width 27 height 22
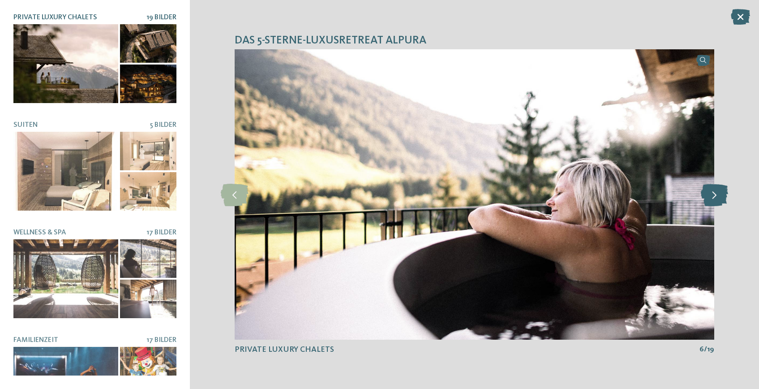
click at [717, 193] on icon at bounding box center [714, 194] width 27 height 22
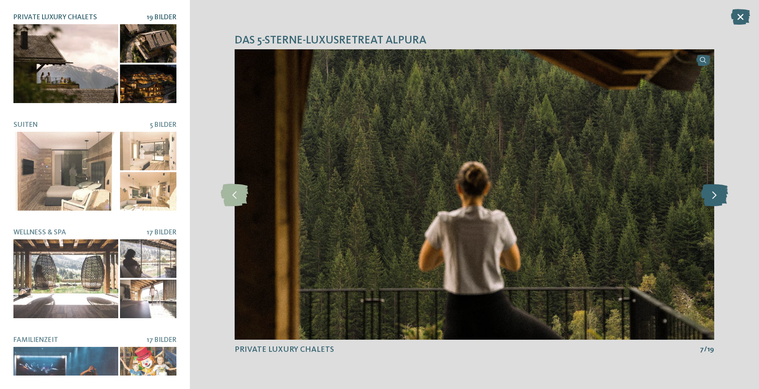
click at [717, 193] on icon at bounding box center [714, 194] width 27 height 22
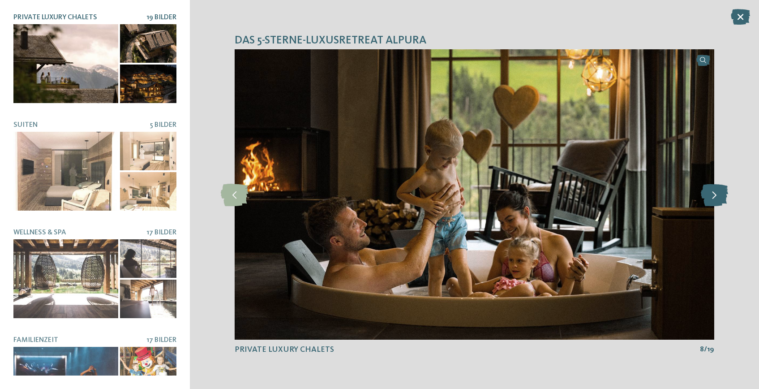
click at [717, 193] on icon at bounding box center [714, 194] width 27 height 22
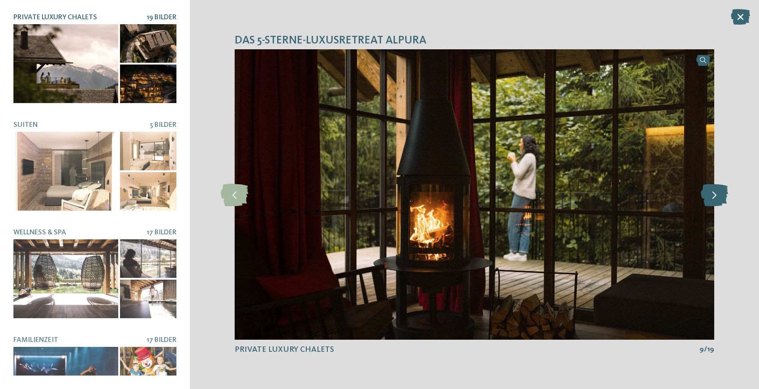
click at [717, 193] on icon at bounding box center [714, 194] width 27 height 22
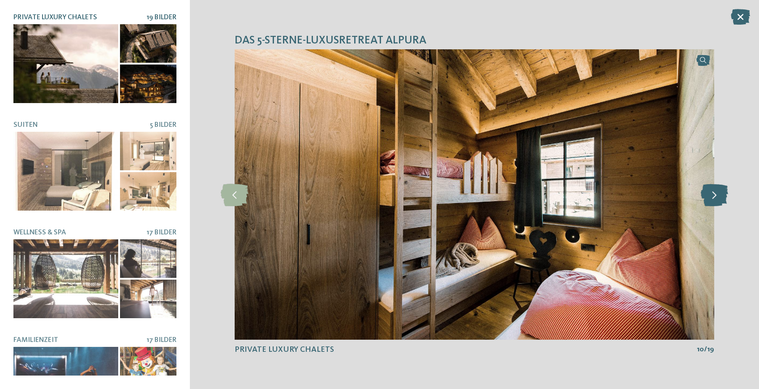
click at [717, 193] on icon at bounding box center [714, 194] width 27 height 22
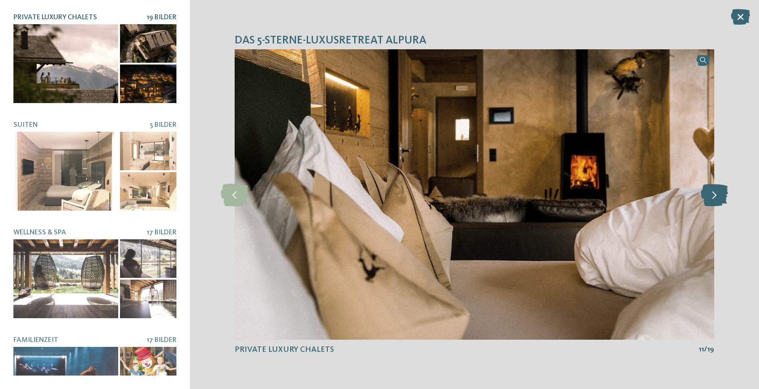
click at [717, 193] on icon at bounding box center [714, 194] width 27 height 22
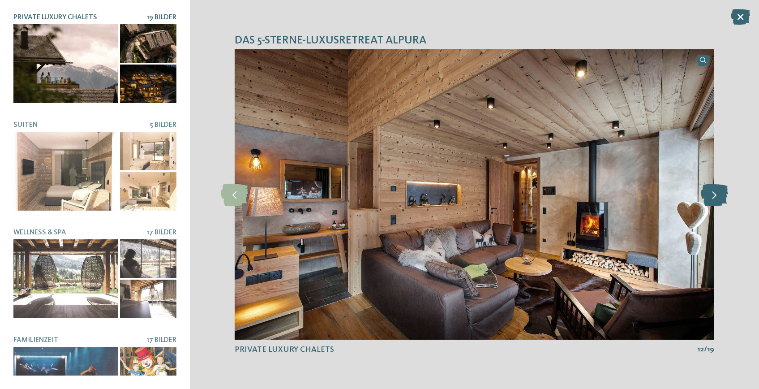
click at [717, 193] on icon at bounding box center [714, 194] width 27 height 22
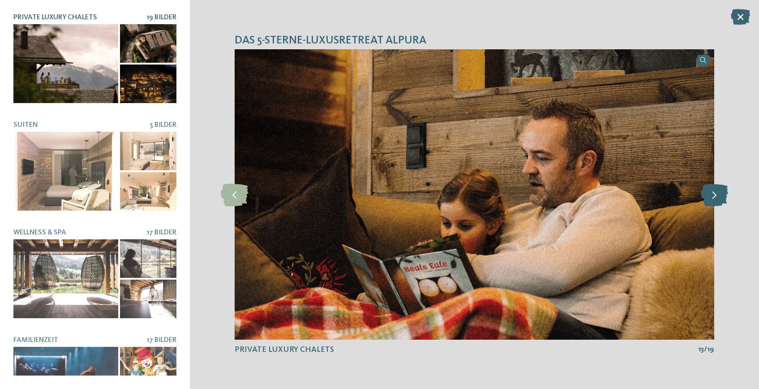
click at [717, 193] on icon at bounding box center [714, 194] width 27 height 22
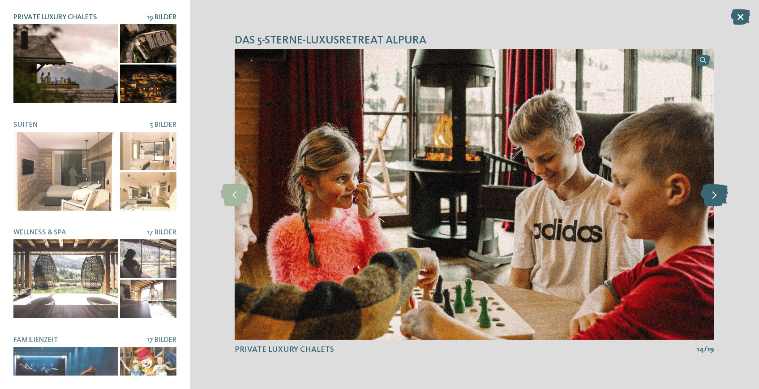
click at [717, 193] on icon at bounding box center [714, 194] width 27 height 22
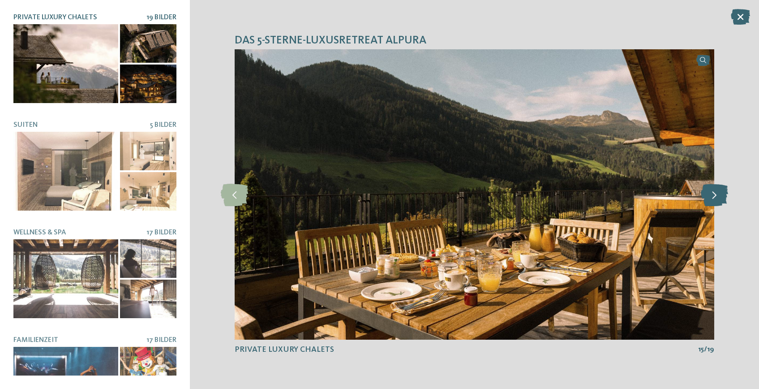
click at [717, 193] on icon at bounding box center [714, 194] width 27 height 22
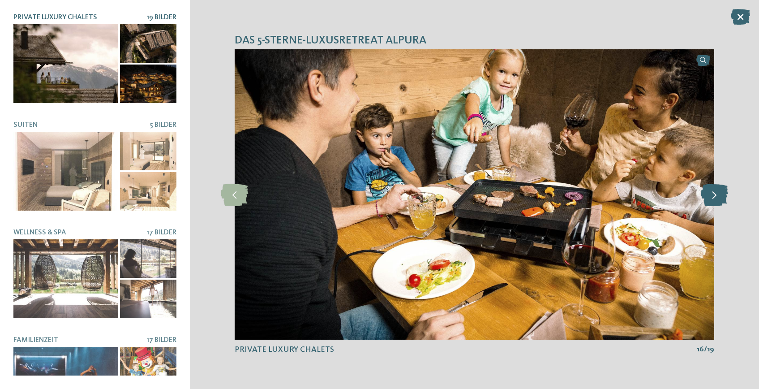
click at [717, 193] on icon at bounding box center [714, 194] width 27 height 22
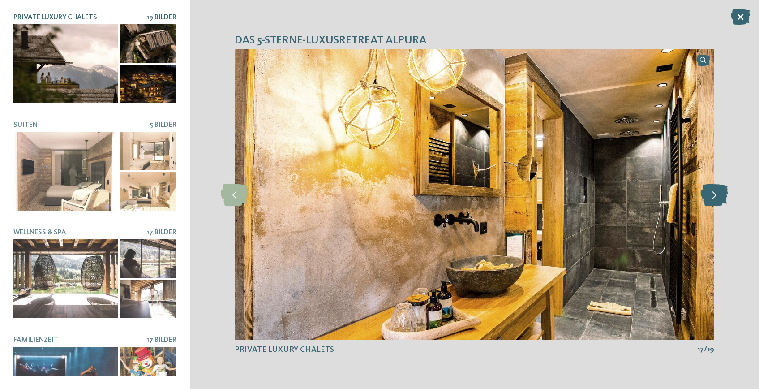
click at [717, 193] on icon at bounding box center [714, 194] width 27 height 22
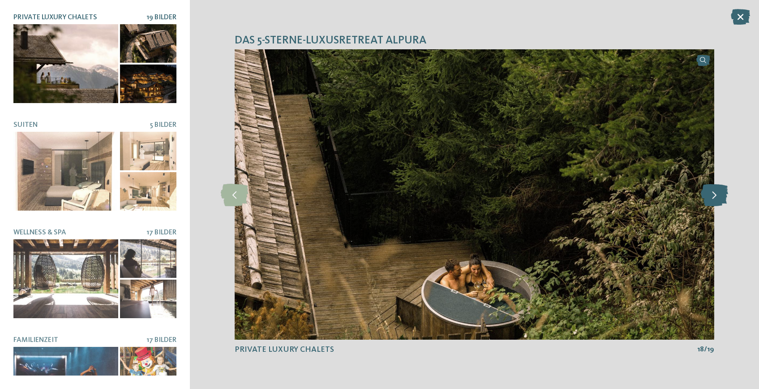
click at [717, 193] on icon at bounding box center [714, 194] width 27 height 22
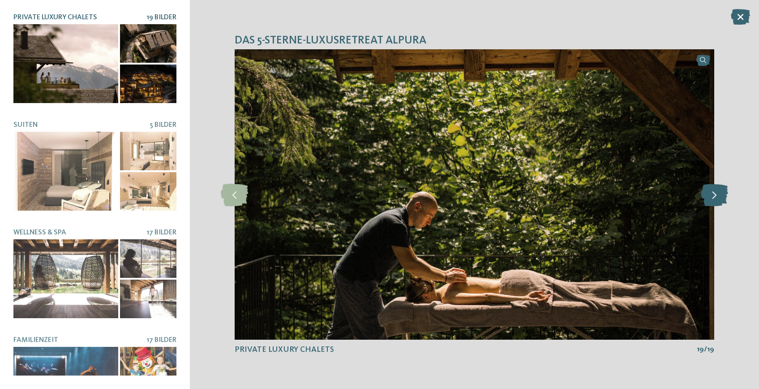
click at [717, 193] on icon at bounding box center [714, 194] width 27 height 22
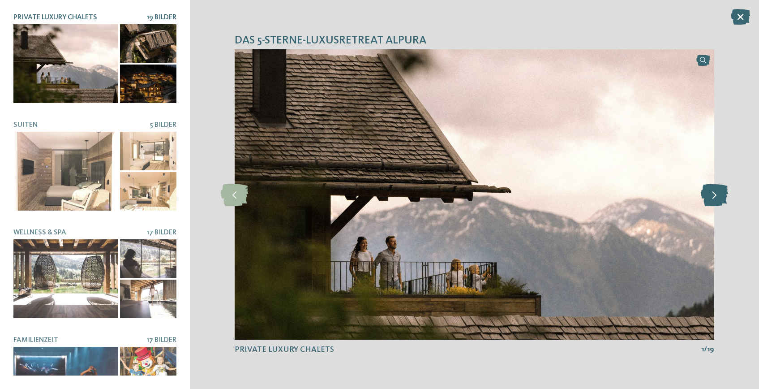
click at [717, 193] on icon at bounding box center [714, 194] width 27 height 22
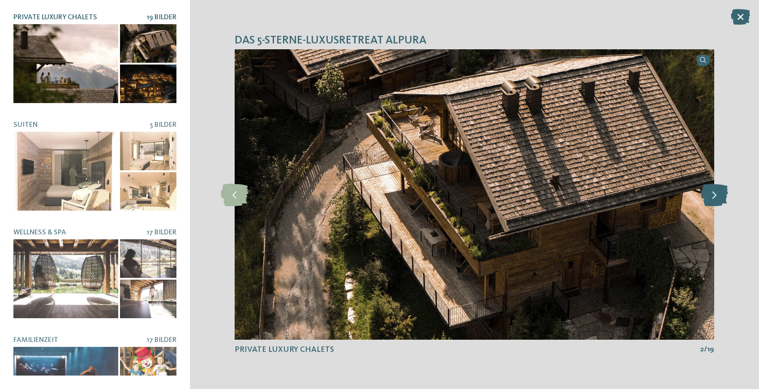
click at [717, 193] on icon at bounding box center [714, 194] width 27 height 22
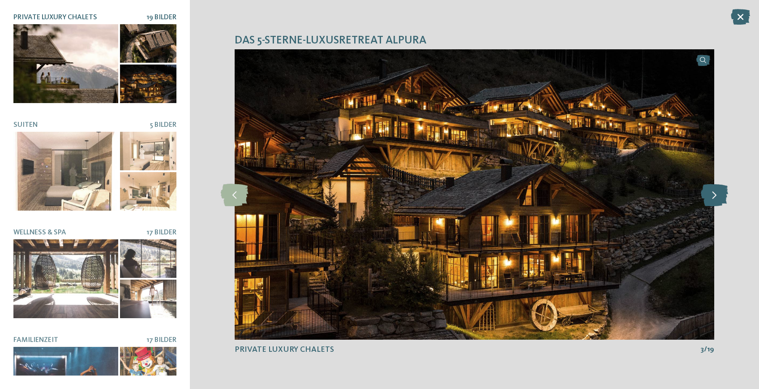
click at [717, 193] on icon at bounding box center [714, 194] width 27 height 22
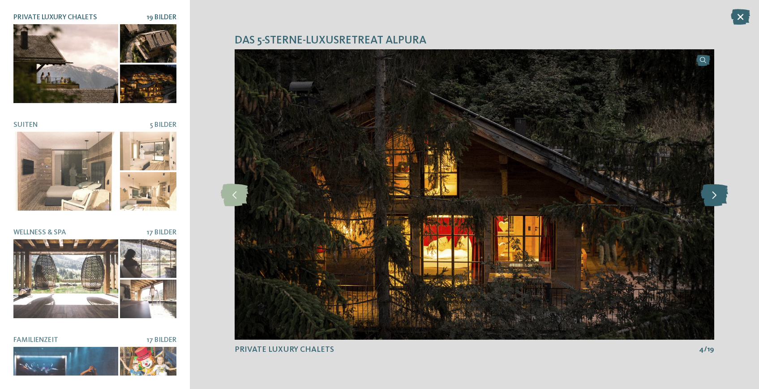
click at [717, 193] on icon at bounding box center [714, 194] width 27 height 22
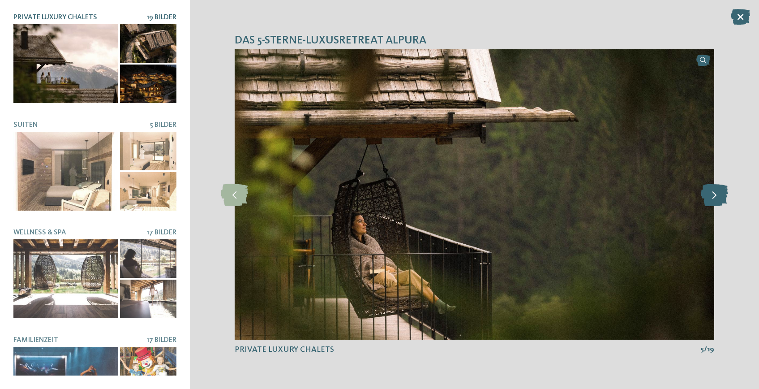
click at [717, 193] on icon at bounding box center [714, 194] width 27 height 22
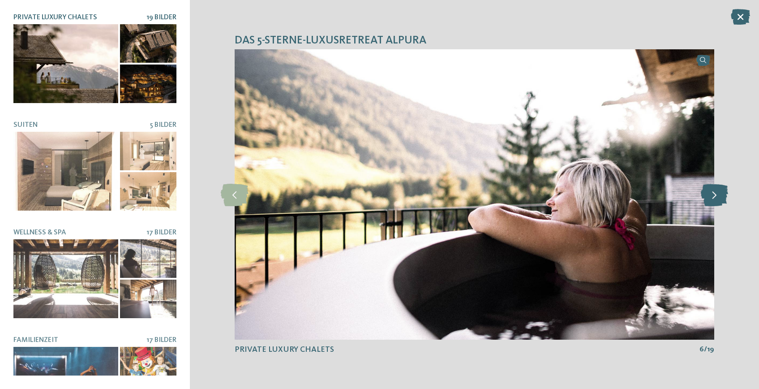
click at [717, 193] on icon at bounding box center [714, 194] width 27 height 22
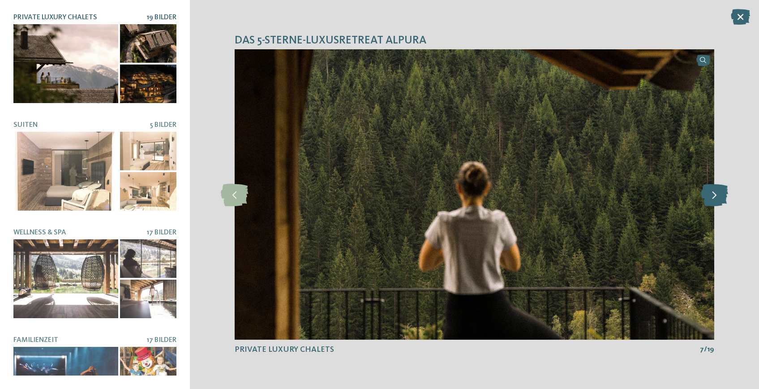
click at [717, 193] on icon at bounding box center [714, 194] width 27 height 22
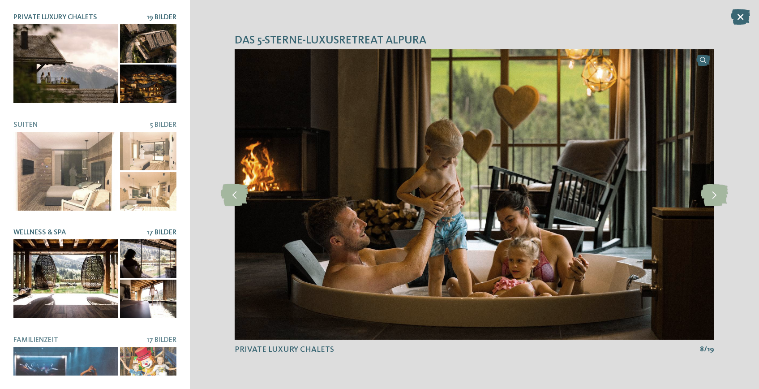
click at [85, 281] on div at bounding box center [65, 278] width 105 height 79
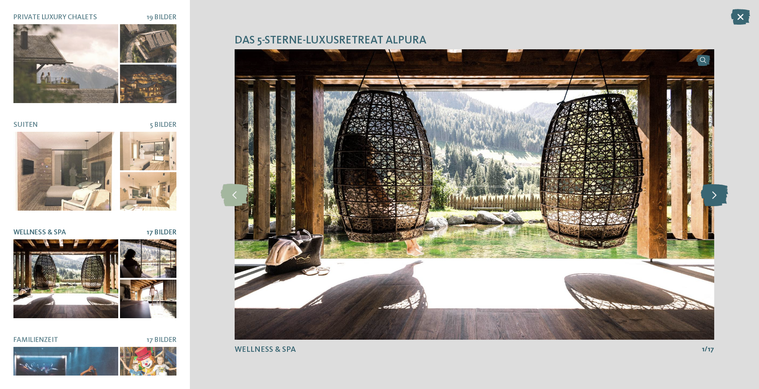
click at [711, 195] on icon at bounding box center [714, 194] width 27 height 22
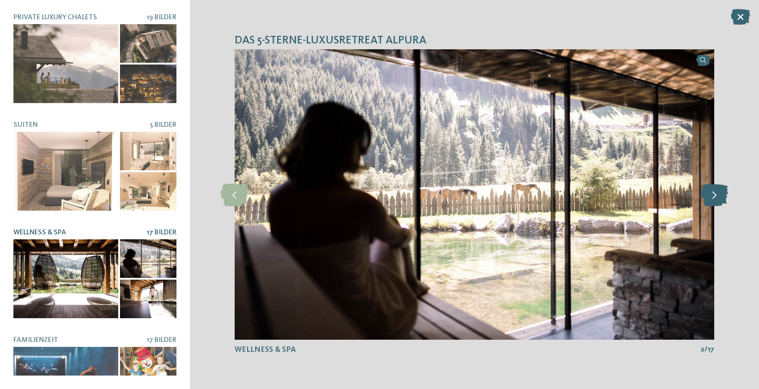
click at [711, 195] on icon at bounding box center [714, 194] width 27 height 22
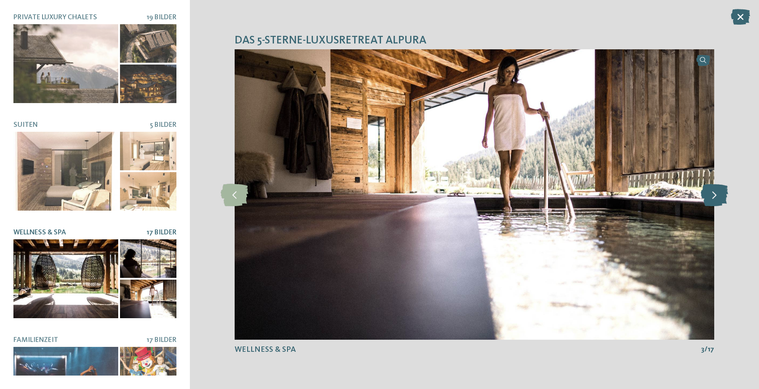
click at [711, 195] on icon at bounding box center [714, 194] width 27 height 22
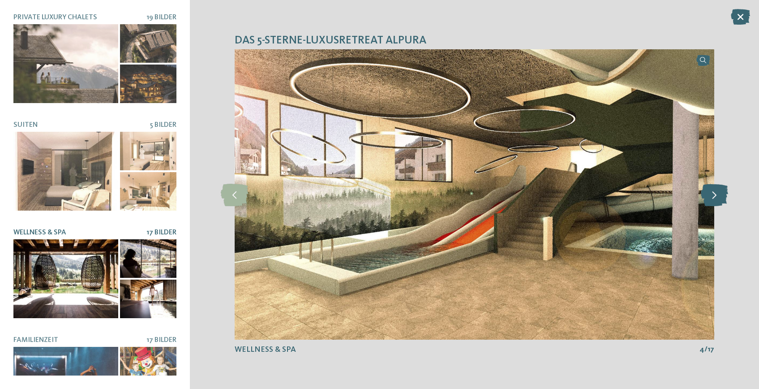
click at [711, 195] on icon at bounding box center [714, 194] width 27 height 22
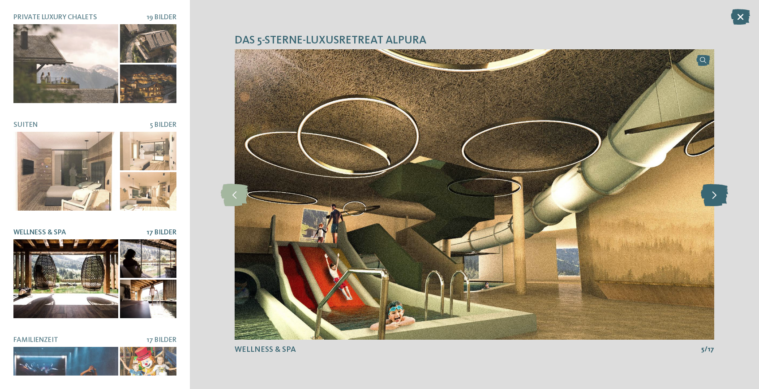
click at [711, 195] on icon at bounding box center [714, 194] width 27 height 22
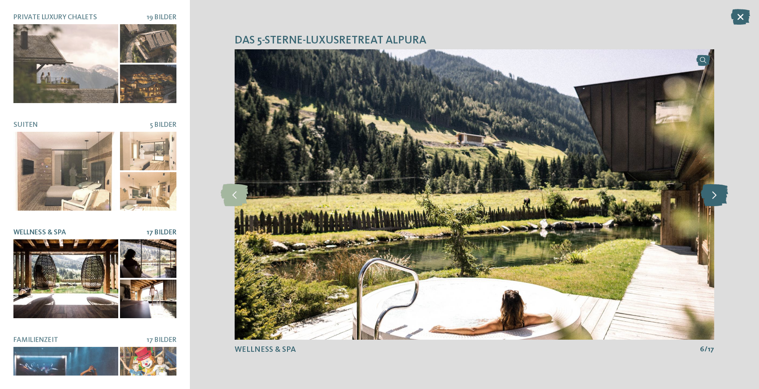
click at [711, 195] on icon at bounding box center [714, 194] width 27 height 22
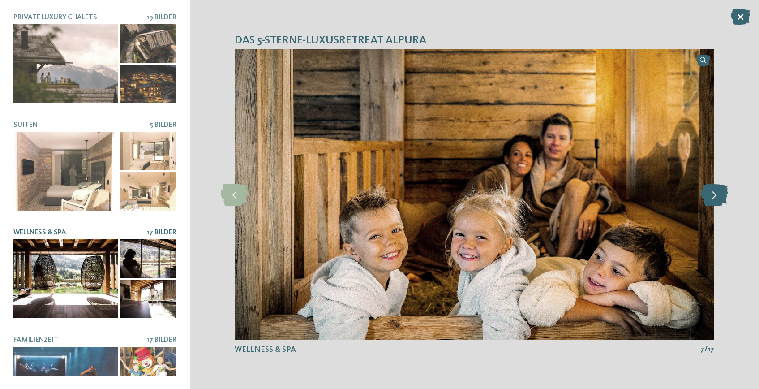
click at [711, 195] on icon at bounding box center [714, 194] width 27 height 22
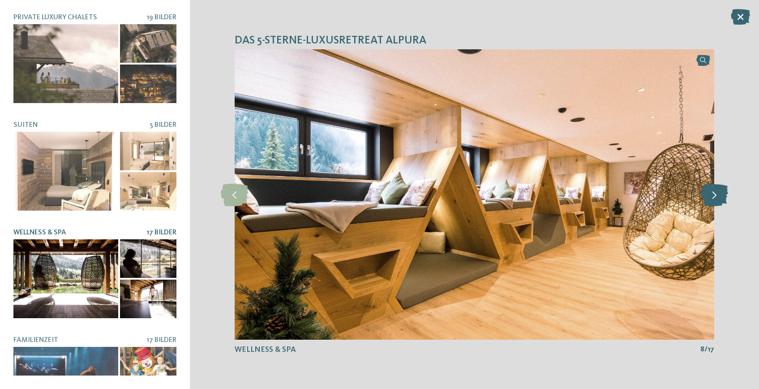
click at [711, 195] on icon at bounding box center [714, 194] width 27 height 22
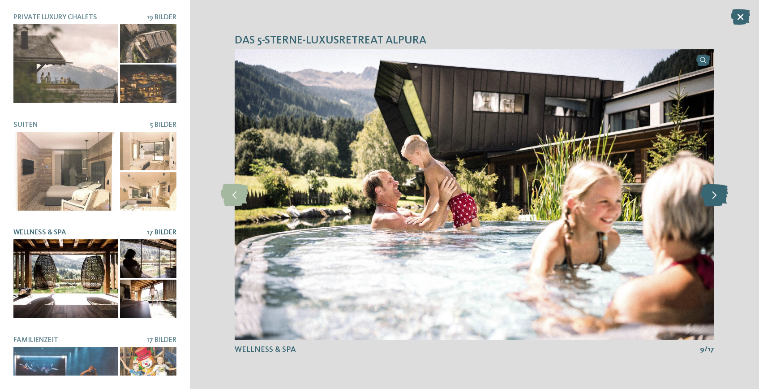
click at [711, 195] on icon at bounding box center [714, 194] width 27 height 22
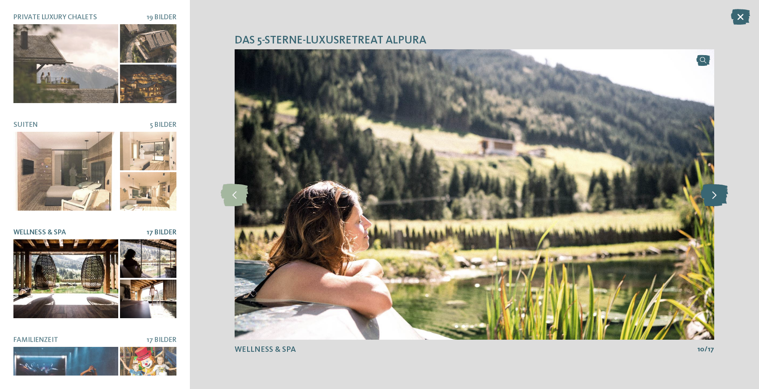
click at [711, 195] on icon at bounding box center [714, 194] width 27 height 22
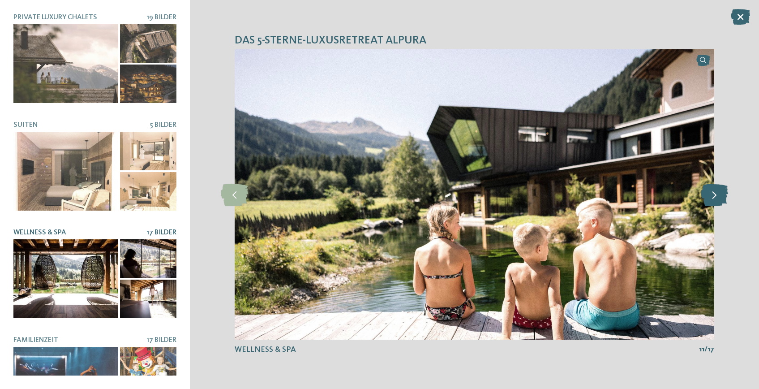
click at [711, 195] on icon at bounding box center [714, 194] width 27 height 22
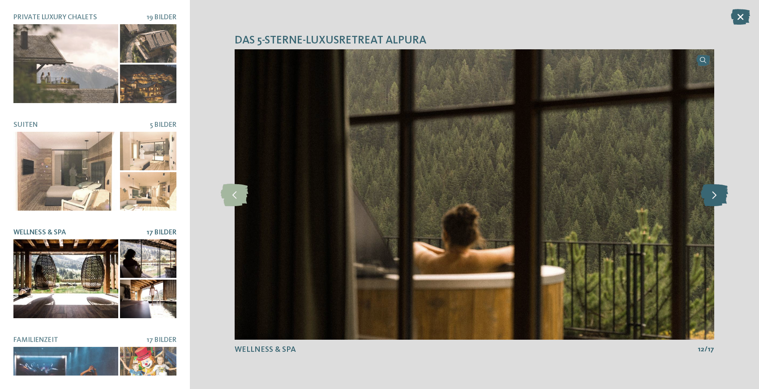
click at [711, 195] on icon at bounding box center [714, 194] width 27 height 22
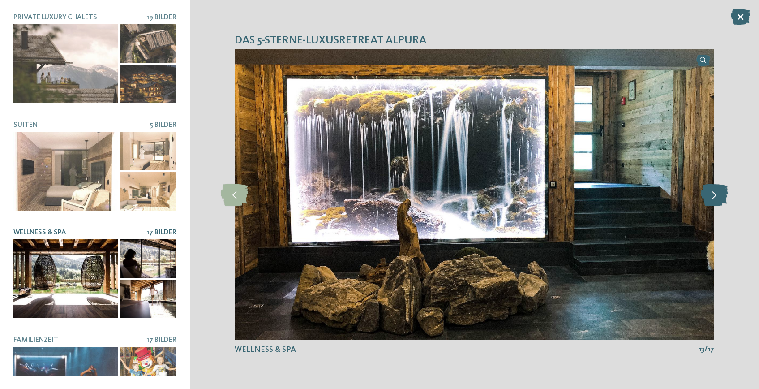
click at [711, 195] on icon at bounding box center [714, 194] width 27 height 22
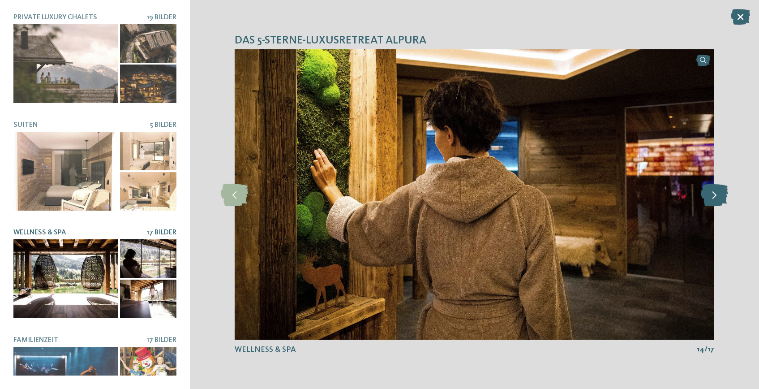
click at [711, 195] on icon at bounding box center [714, 194] width 27 height 22
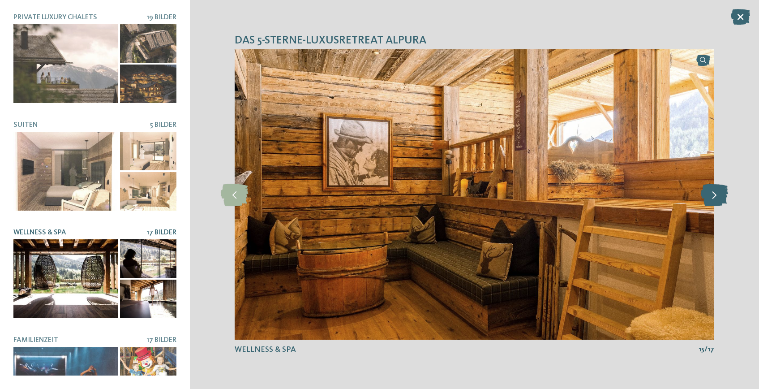
click at [711, 195] on icon at bounding box center [714, 194] width 27 height 22
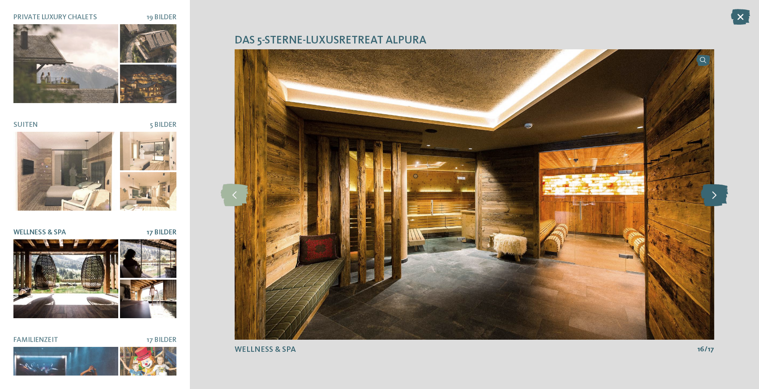
click at [711, 195] on icon at bounding box center [714, 194] width 27 height 22
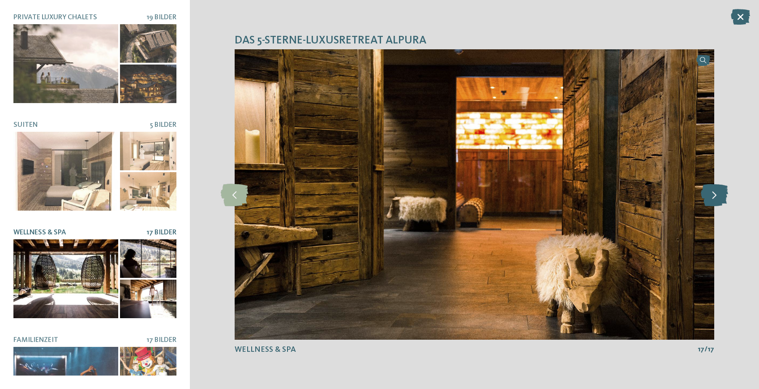
click at [711, 195] on icon at bounding box center [714, 194] width 27 height 22
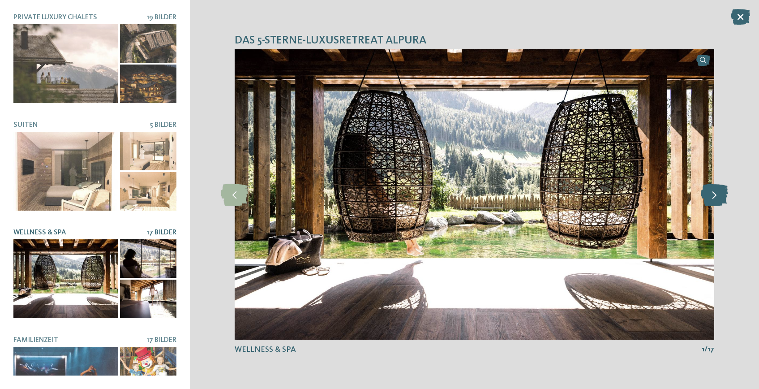
click at [711, 195] on icon at bounding box center [714, 194] width 27 height 22
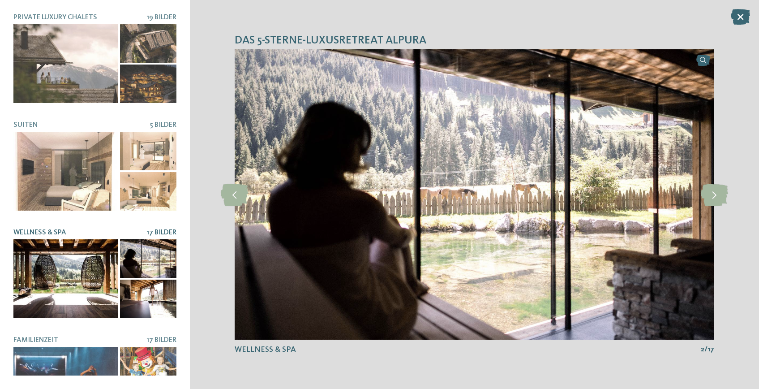
scroll to position [158, 0]
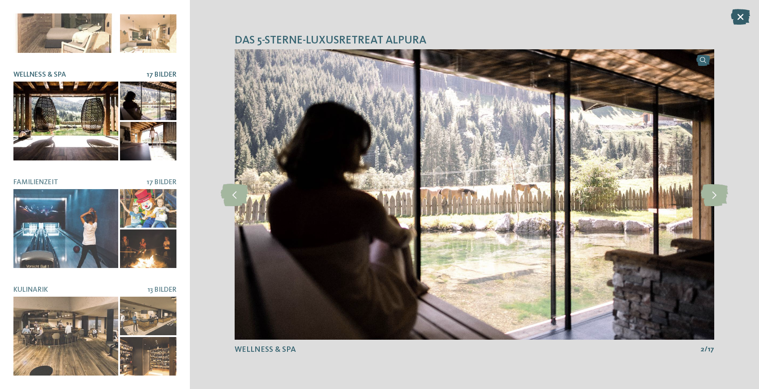
click at [741, 18] on icon at bounding box center [740, 17] width 19 height 16
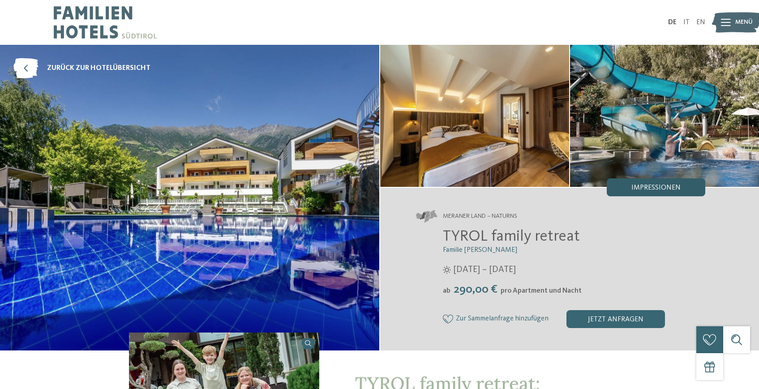
click at [666, 185] on span "Impressionen" at bounding box center [655, 187] width 49 height 7
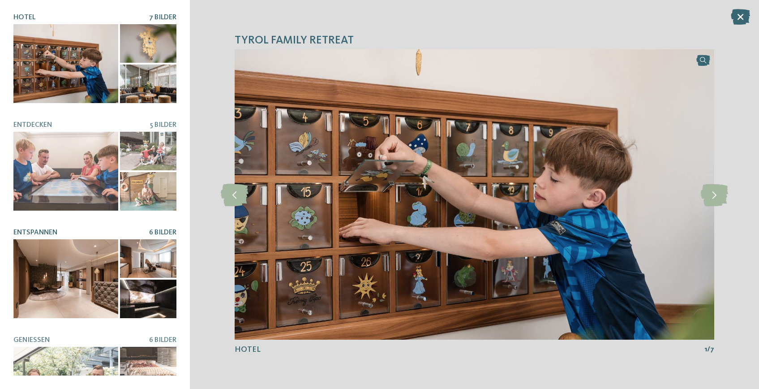
click at [89, 270] on div at bounding box center [65, 278] width 105 height 79
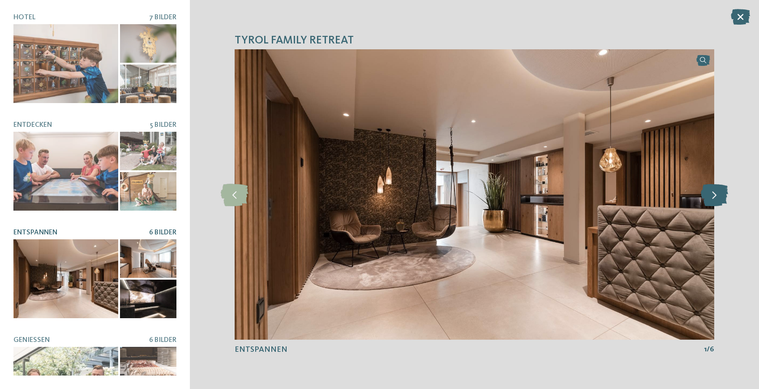
click at [718, 195] on icon at bounding box center [714, 194] width 27 height 22
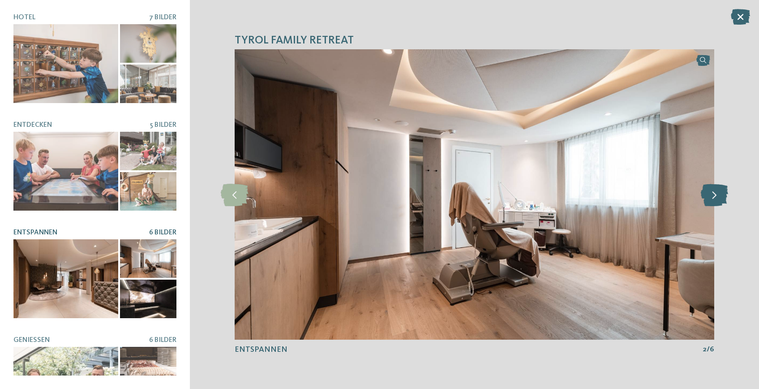
click at [718, 195] on icon at bounding box center [714, 194] width 27 height 22
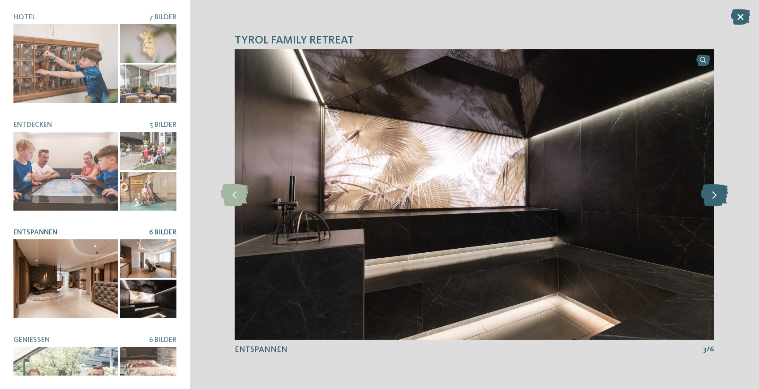
click at [718, 195] on icon at bounding box center [714, 194] width 27 height 22
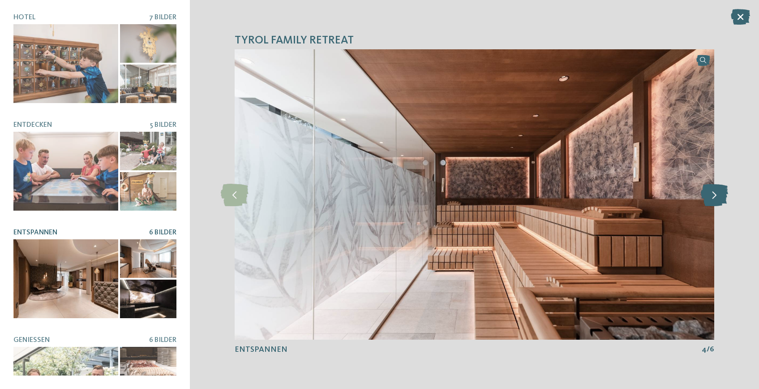
click at [718, 195] on icon at bounding box center [714, 194] width 27 height 22
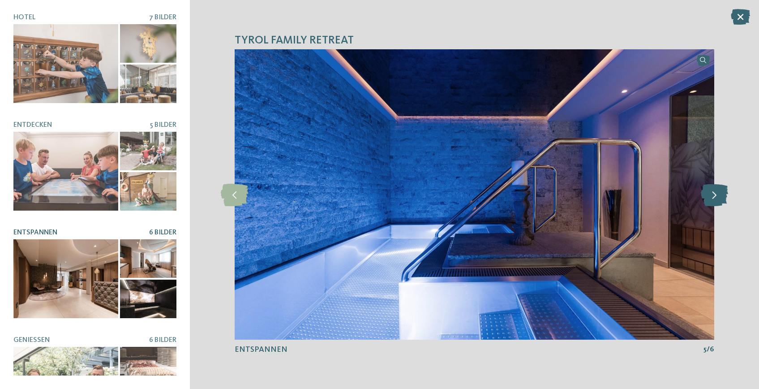
click at [718, 195] on icon at bounding box center [714, 194] width 27 height 22
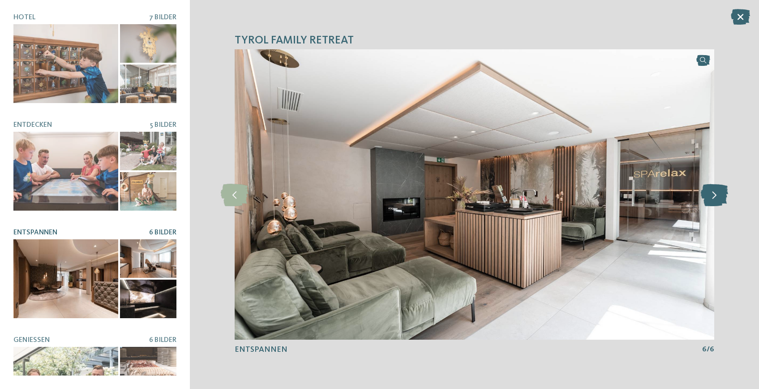
click at [718, 195] on icon at bounding box center [714, 194] width 27 height 22
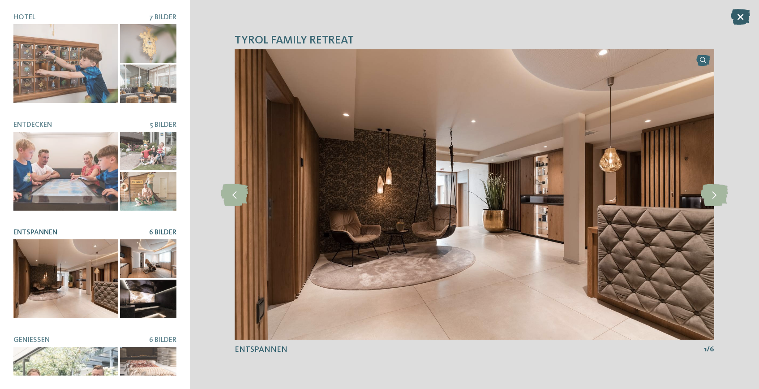
click at [739, 19] on icon at bounding box center [740, 17] width 19 height 16
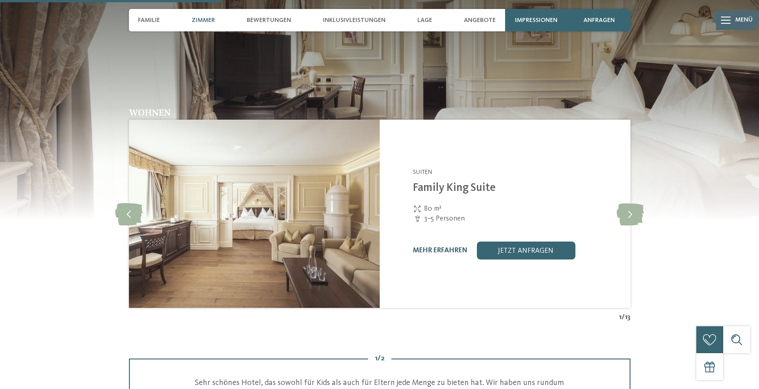
scroll to position [922, 0]
click at [629, 202] on icon at bounding box center [630, 213] width 27 height 22
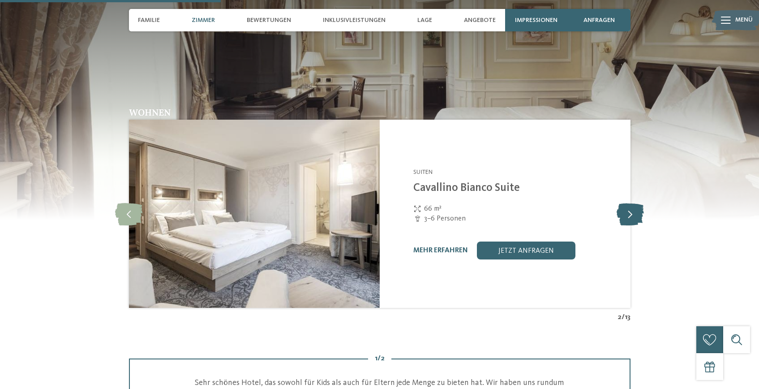
click at [629, 202] on icon at bounding box center [630, 213] width 27 height 22
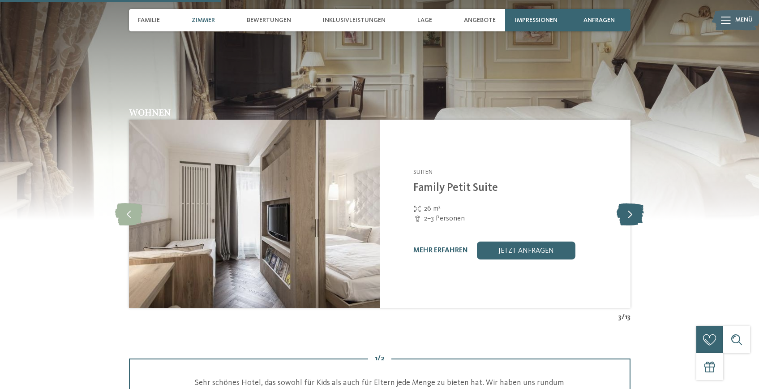
click at [629, 202] on icon at bounding box center [630, 213] width 27 height 22
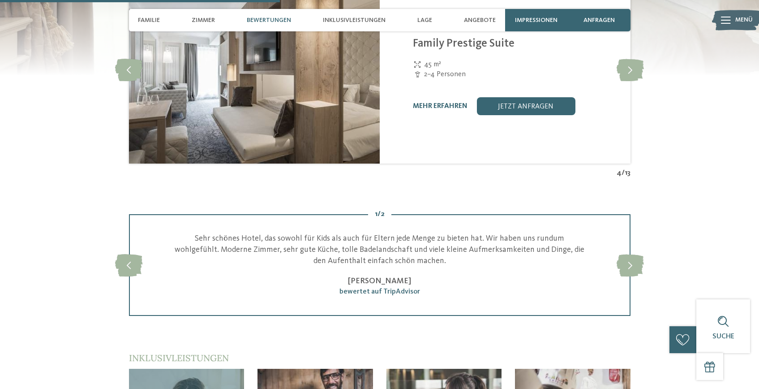
scroll to position [1173, 0]
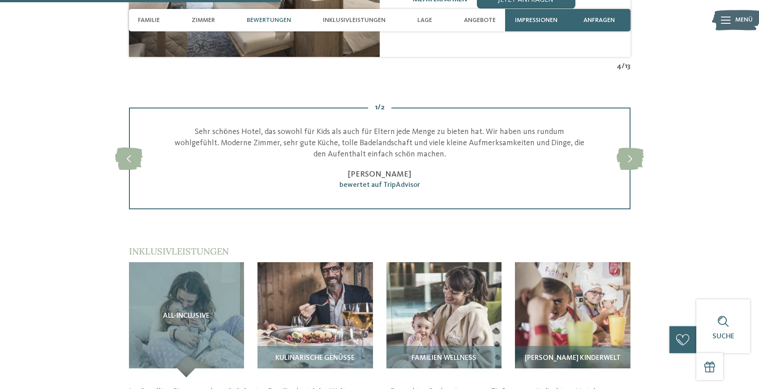
click at [447, 288] on img at bounding box center [444, 320] width 116 height 116
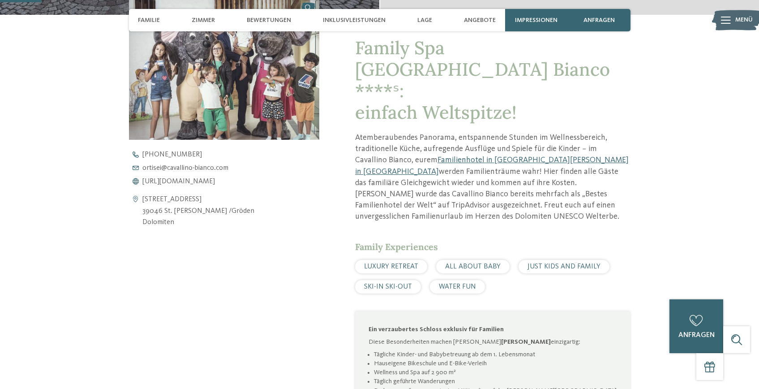
scroll to position [0, 0]
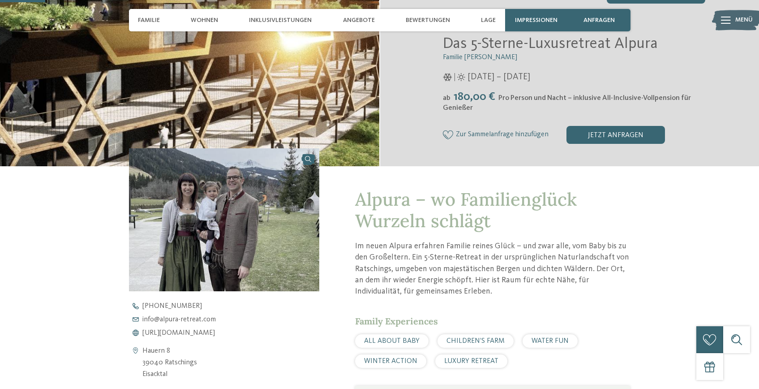
scroll to position [196, 0]
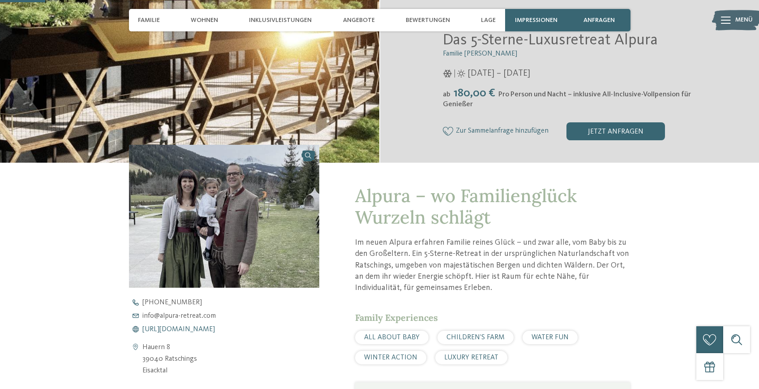
click at [215, 326] on span "[URL][DOMAIN_NAME]" at bounding box center [178, 329] width 73 height 7
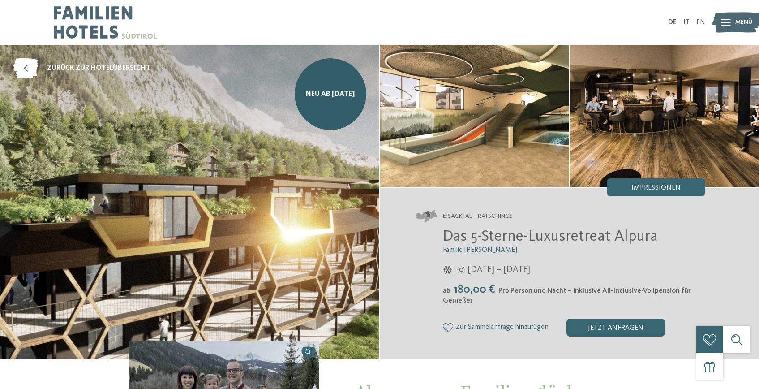
click at [91, 21] on img at bounding box center [105, 22] width 103 height 45
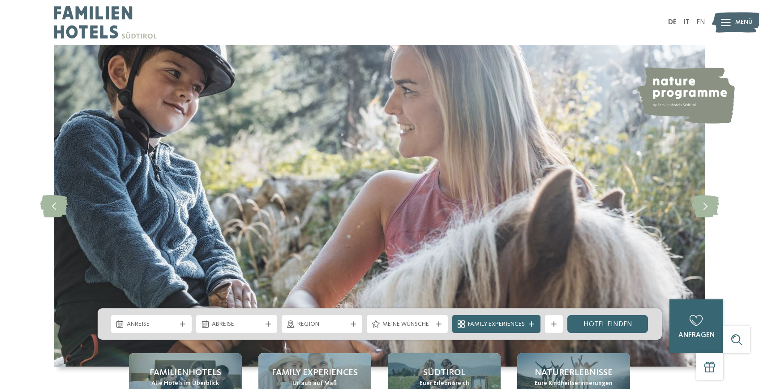
click at [725, 16] on div at bounding box center [726, 22] width 10 height 22
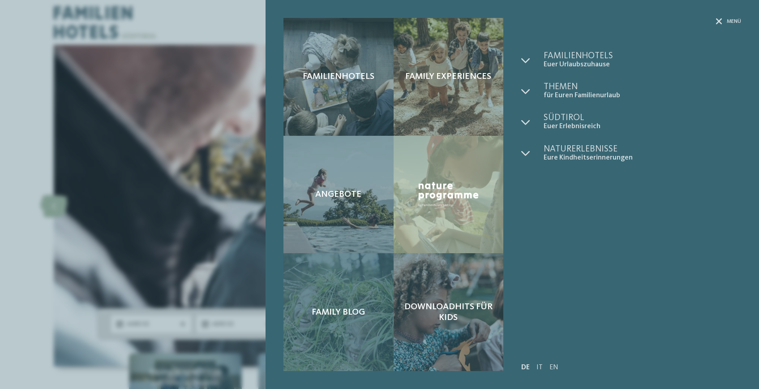
click at [331, 314] on span "Family Blog" at bounding box center [338, 312] width 53 height 11
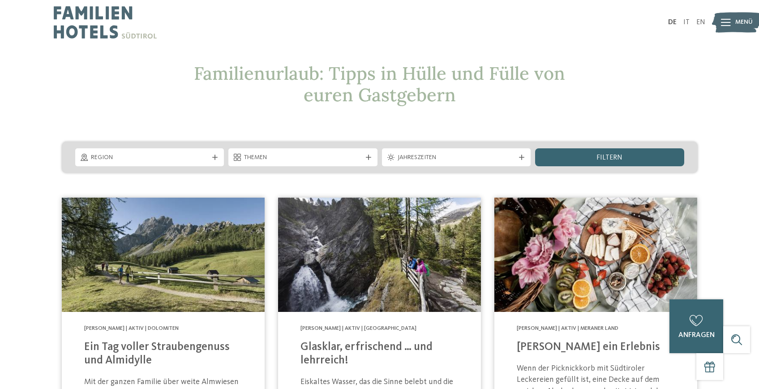
click at [737, 21] on span "Menü" at bounding box center [743, 22] width 17 height 9
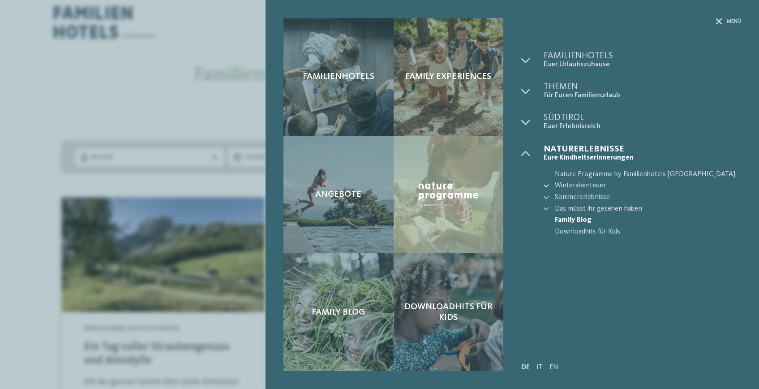
click at [544, 183] on icon at bounding box center [546, 185] width 5 height 5
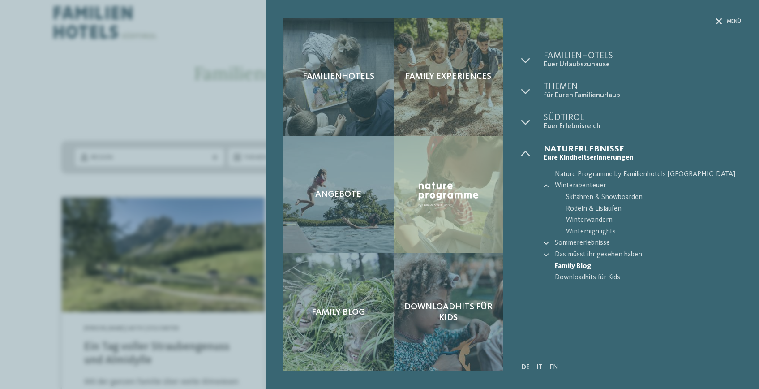
click at [547, 244] on icon at bounding box center [546, 242] width 5 height 5
click at [574, 289] on span "Reiten" at bounding box center [653, 289] width 175 height 12
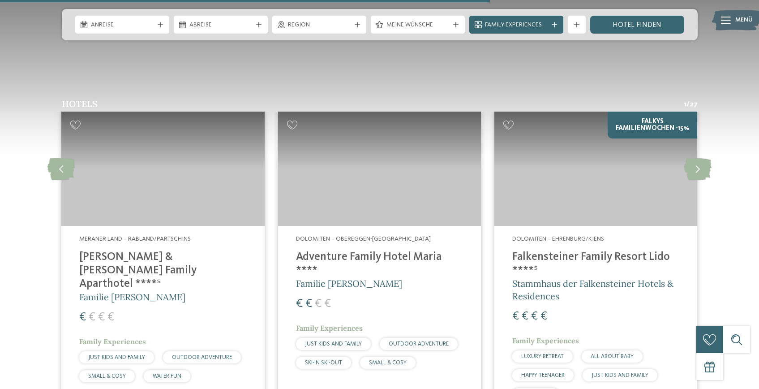
scroll to position [991, 0]
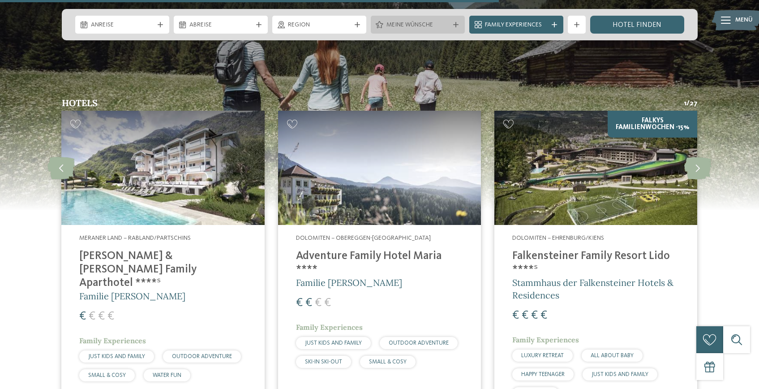
click at [431, 25] on span "Meine Wünsche" at bounding box center [417, 25] width 63 height 9
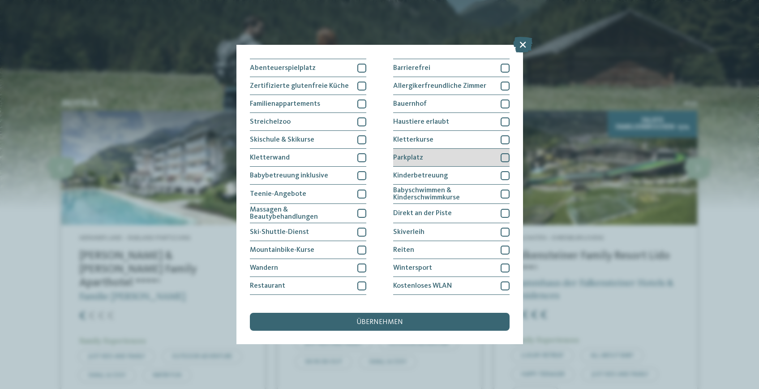
scroll to position [81, 0]
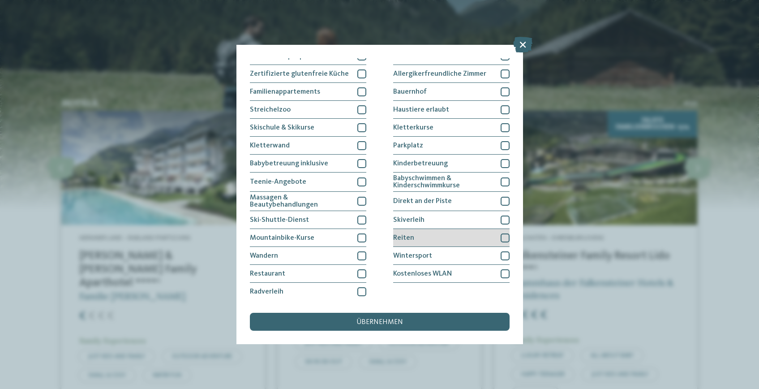
click at [409, 231] on div "Reiten" at bounding box center [451, 238] width 116 height 18
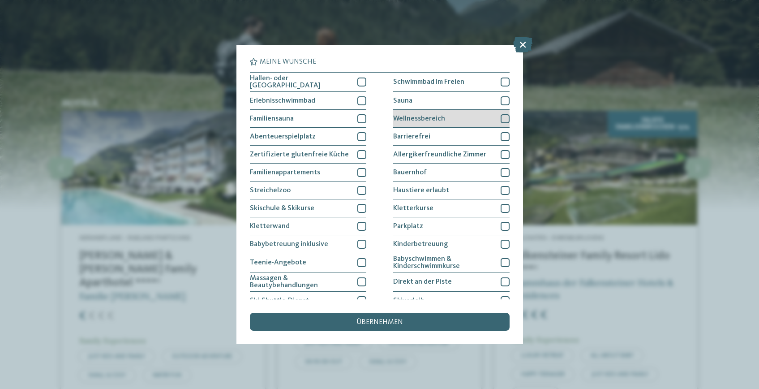
click at [454, 115] on div "Wellnessbereich" at bounding box center [451, 119] width 116 height 18
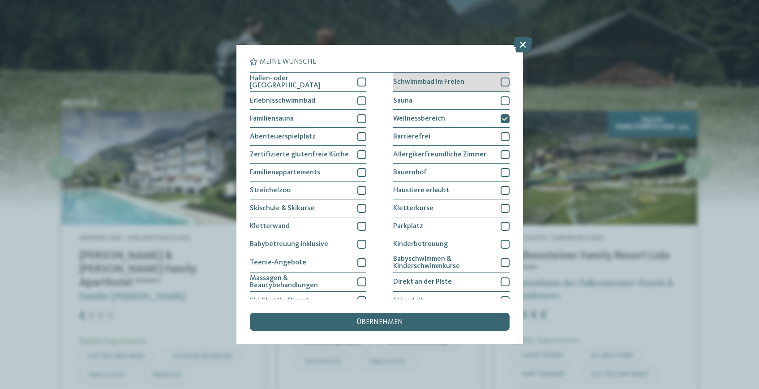
click at [462, 79] on span "Schwimmbad im Freien" at bounding box center [428, 81] width 71 height 7
click at [458, 96] on div "Sauna" at bounding box center [451, 101] width 116 height 18
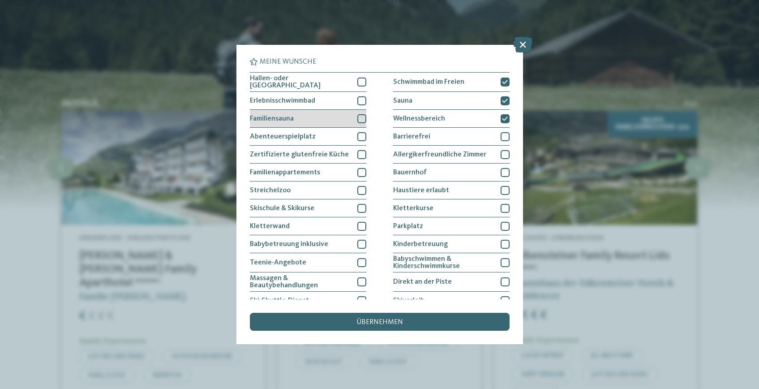
click at [362, 116] on div at bounding box center [361, 118] width 9 height 9
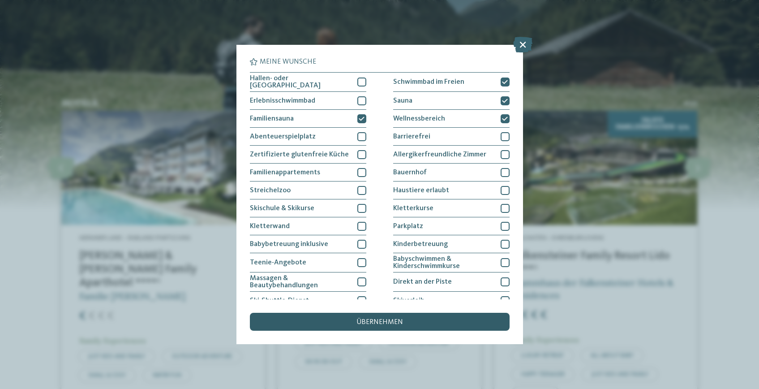
click at [363, 322] on span "übernehmen" at bounding box center [379, 321] width 47 height 7
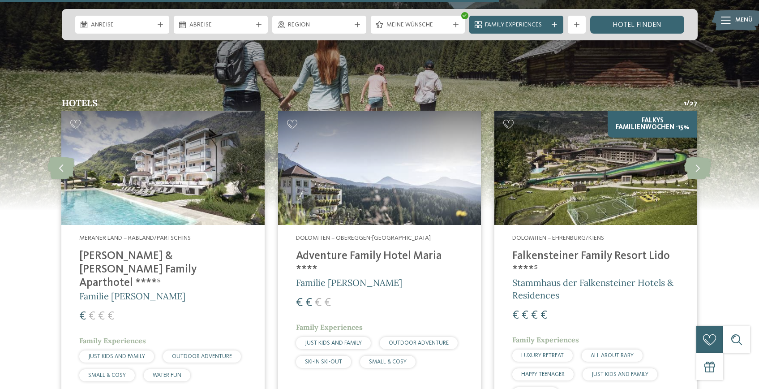
click at [619, 38] on div "Anreise Abreise" at bounding box center [380, 24] width 636 height 31
click at [619, 25] on link "Hotel finden" at bounding box center [637, 25] width 94 height 18
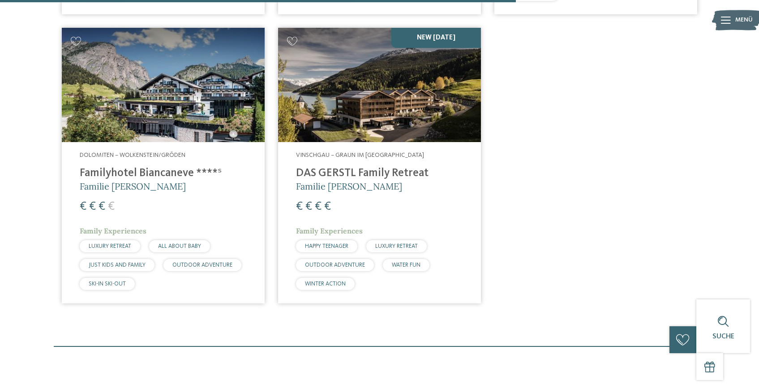
scroll to position [914, 0]
